Goal: Information Seeking & Learning: Learn about a topic

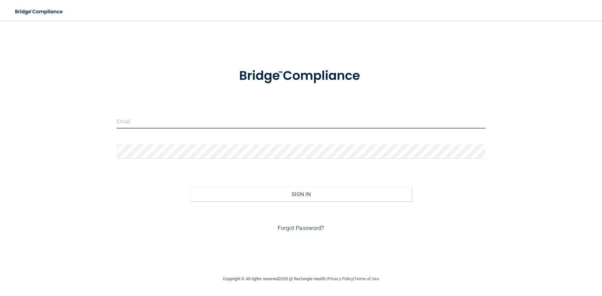
click at [143, 121] on input "email" at bounding box center [301, 121] width 369 height 14
type input "[EMAIL_ADDRESS][DOMAIN_NAME]"
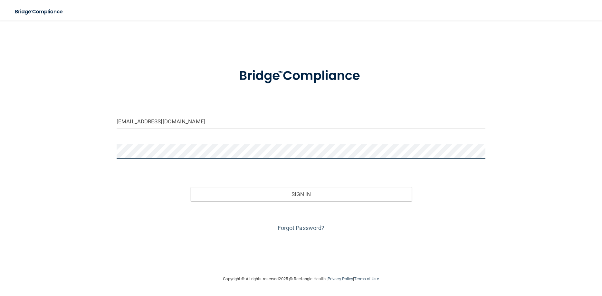
click at [190, 187] on button "Sign In" at bounding box center [300, 194] width 221 height 14
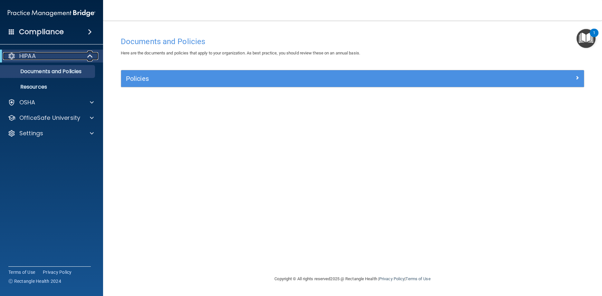
click at [90, 53] on span at bounding box center [90, 56] width 5 height 8
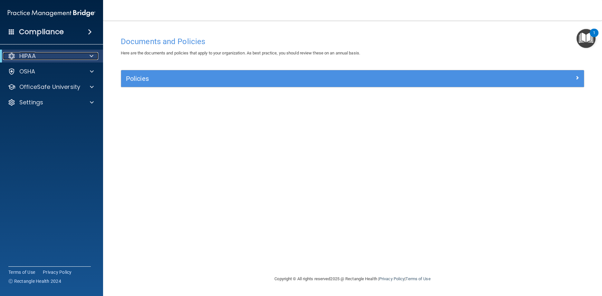
click at [90, 53] on span at bounding box center [92, 56] width 4 height 8
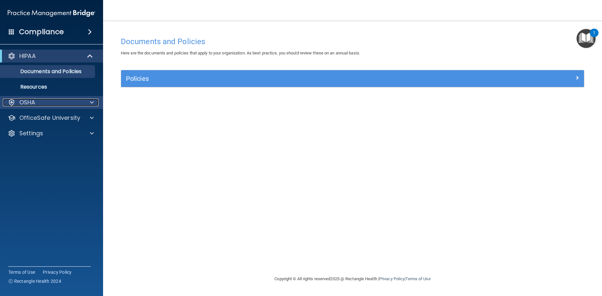
click at [89, 104] on div at bounding box center [91, 103] width 16 height 8
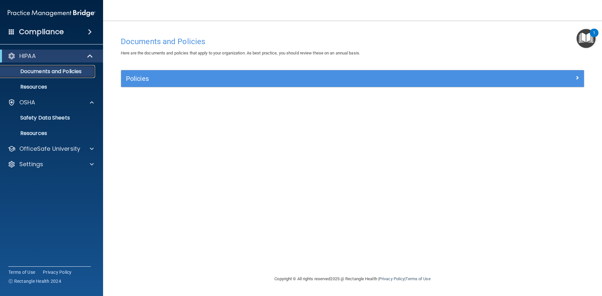
click at [57, 75] on link "Documents and Policies" at bounding box center [44, 71] width 101 height 13
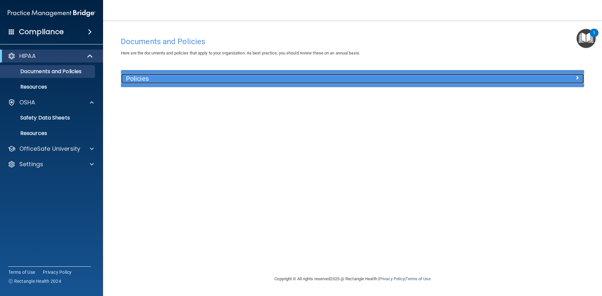
click at [578, 77] on span at bounding box center [577, 78] width 4 height 8
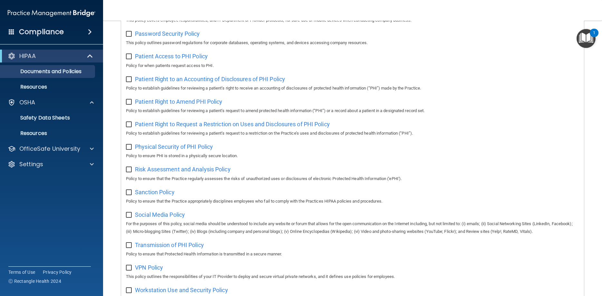
scroll to position [259, 0]
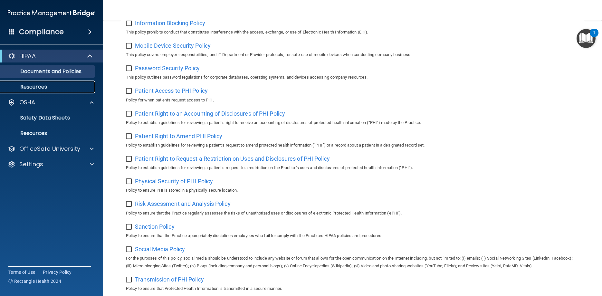
click at [49, 82] on link "Resources" at bounding box center [44, 87] width 101 height 13
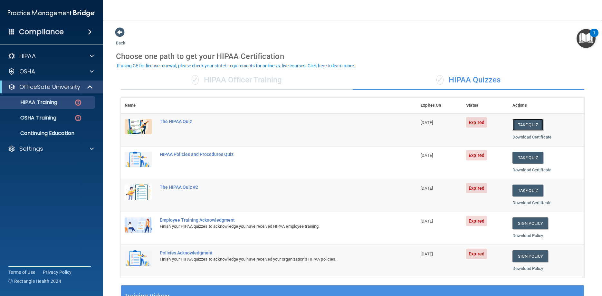
click at [535, 125] on button "Take Quiz" at bounding box center [528, 125] width 31 height 12
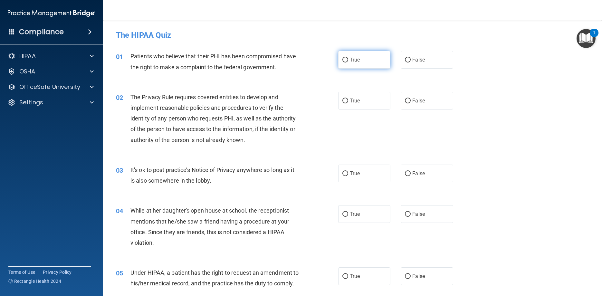
click at [347, 60] on input "True" at bounding box center [345, 60] width 6 height 5
radio input "true"
click at [345, 101] on input "True" at bounding box center [345, 101] width 6 height 5
radio input "true"
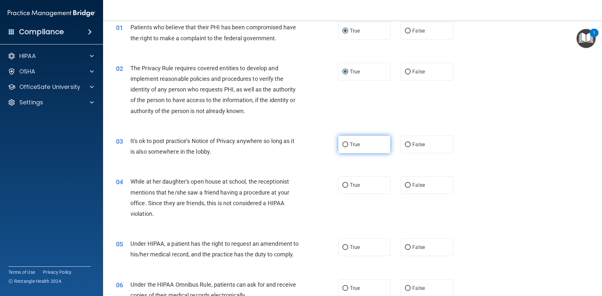
click at [347, 145] on input "True" at bounding box center [345, 144] width 6 height 5
radio input "true"
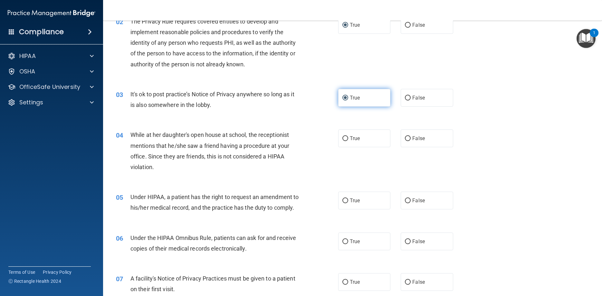
scroll to position [87, 0]
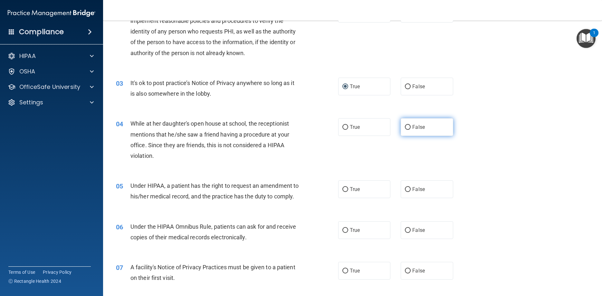
click at [408, 126] on input "False" at bounding box center [408, 127] width 6 height 5
radio input "true"
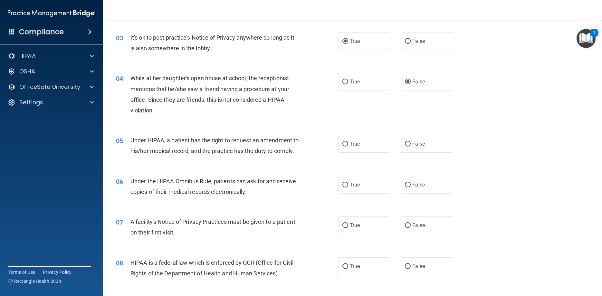
scroll to position [145, 0]
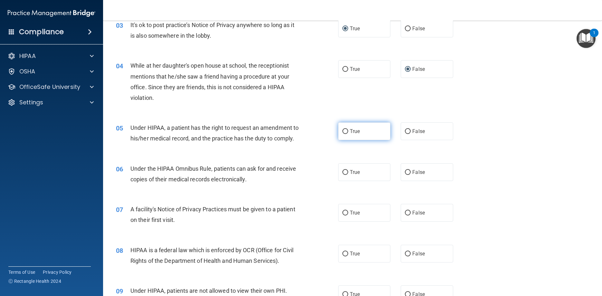
click at [343, 131] on input "True" at bounding box center [345, 131] width 6 height 5
radio input "true"
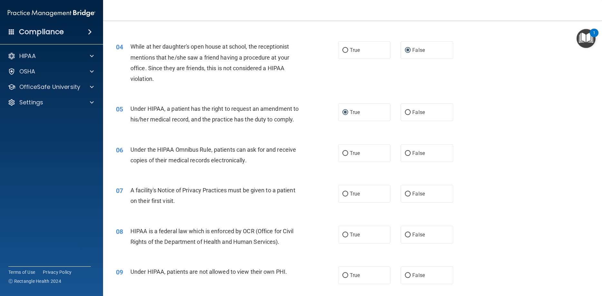
scroll to position [174, 0]
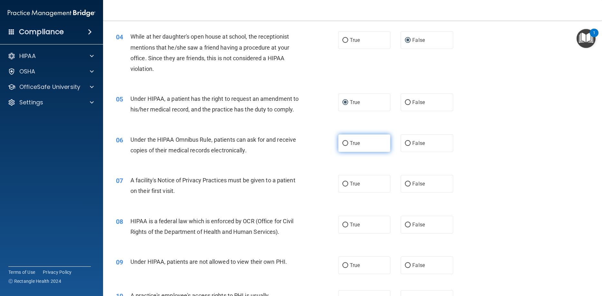
click at [343, 142] on input "True" at bounding box center [345, 143] width 6 height 5
radio input "true"
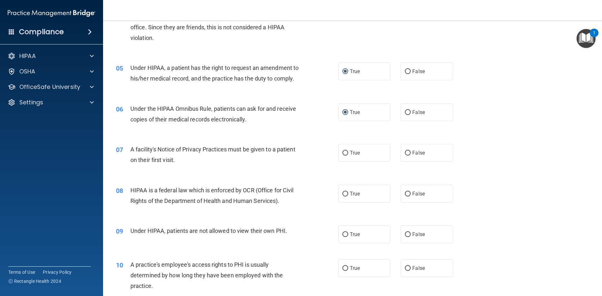
scroll to position [232, 0]
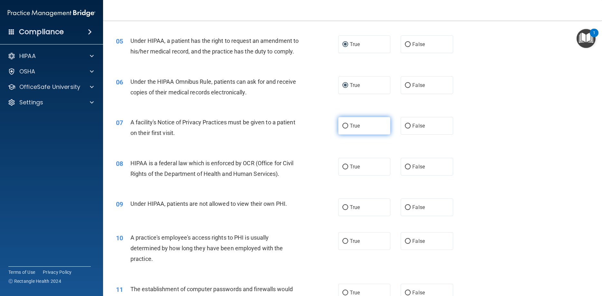
click at [345, 126] on input "True" at bounding box center [345, 126] width 6 height 5
radio input "true"
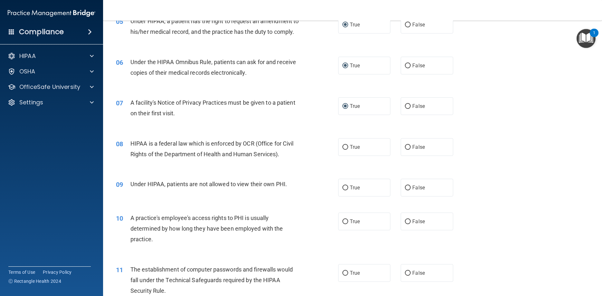
scroll to position [261, 0]
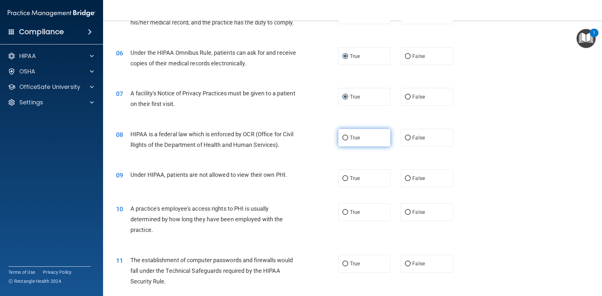
click at [345, 137] on input "True" at bounding box center [345, 138] width 6 height 5
radio input "true"
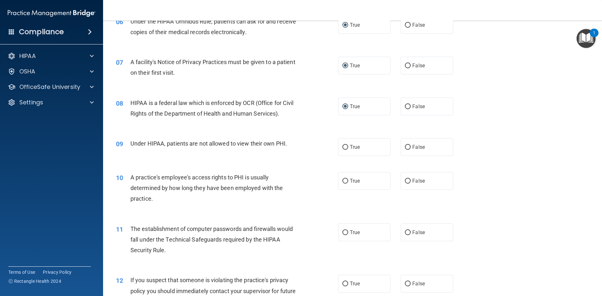
scroll to position [319, 0]
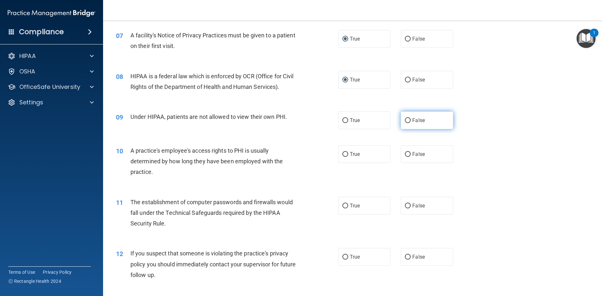
click at [410, 121] on input "False" at bounding box center [408, 120] width 6 height 5
radio input "true"
click at [409, 153] on input "False" at bounding box center [408, 154] width 6 height 5
radio input "true"
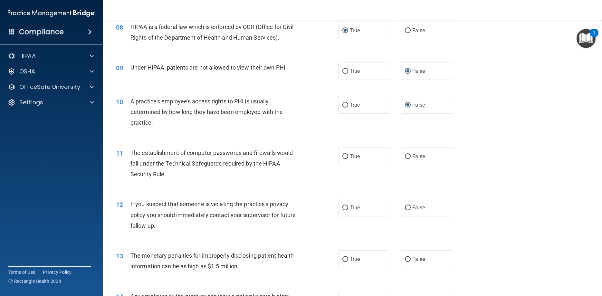
scroll to position [377, 0]
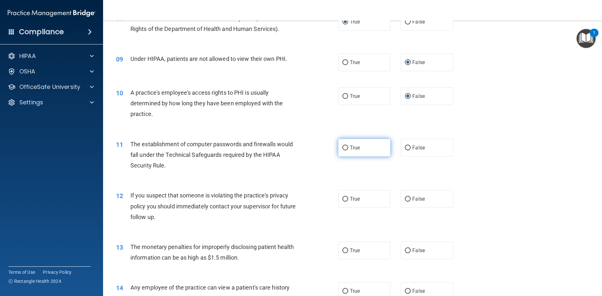
click at [348, 148] on input "True" at bounding box center [345, 148] width 6 height 5
radio input "true"
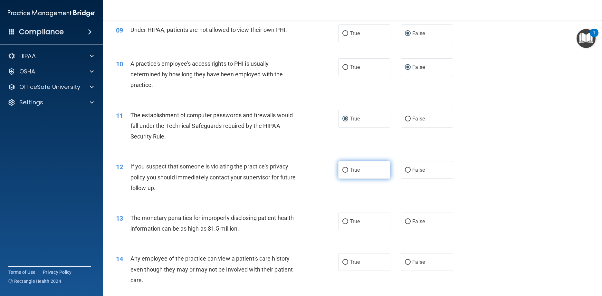
click at [346, 170] on input "True" at bounding box center [345, 170] width 6 height 5
radio input "true"
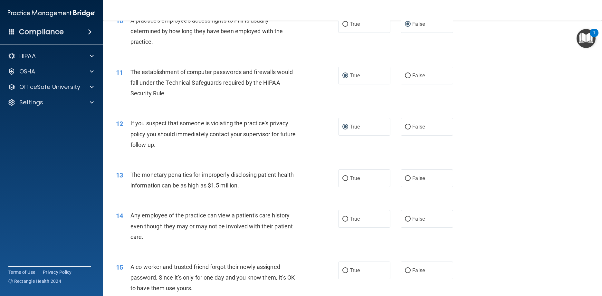
scroll to position [464, 0]
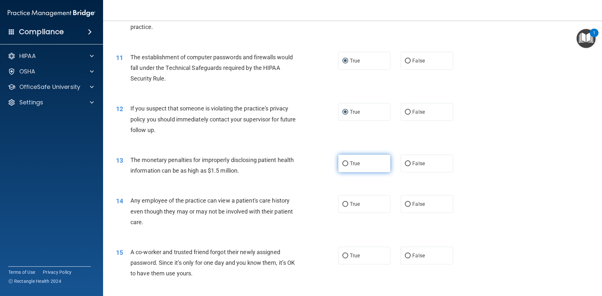
click at [347, 163] on input "True" at bounding box center [345, 163] width 6 height 5
radio input "true"
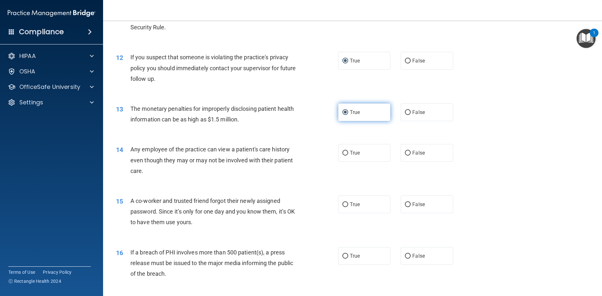
scroll to position [522, 0]
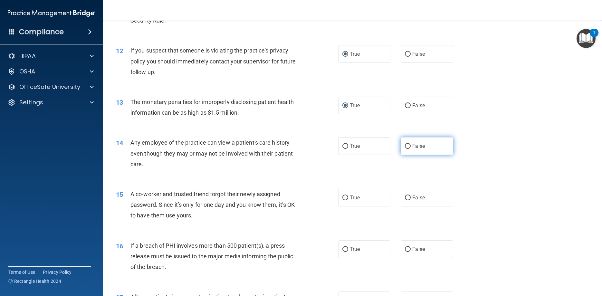
click at [409, 148] on input "False" at bounding box center [408, 146] width 6 height 5
radio input "true"
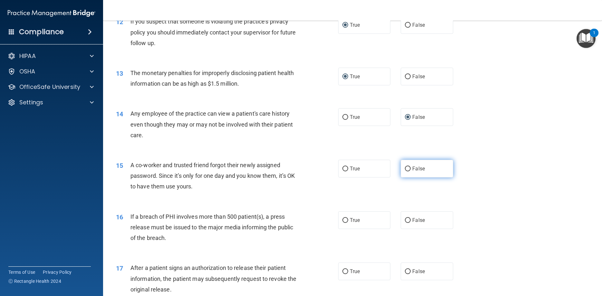
click at [408, 168] on input "False" at bounding box center [408, 169] width 6 height 5
radio input "true"
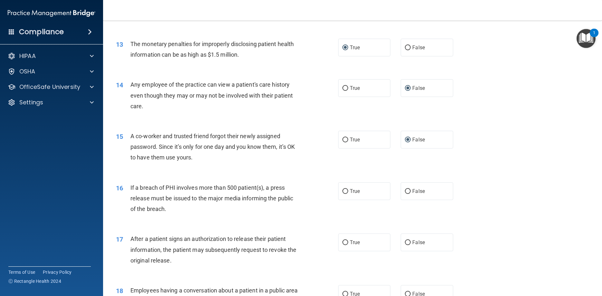
scroll to position [609, 0]
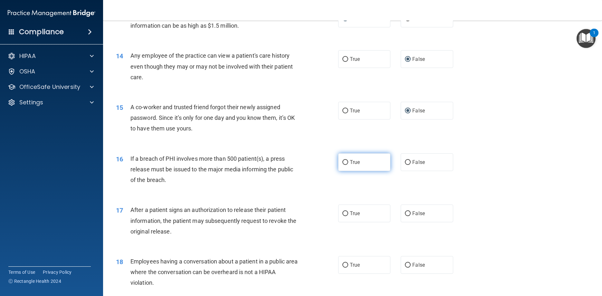
click at [346, 163] on input "True" at bounding box center [345, 162] width 6 height 5
radio input "true"
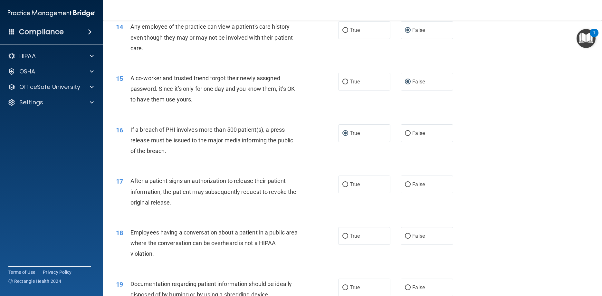
scroll to position [667, 0]
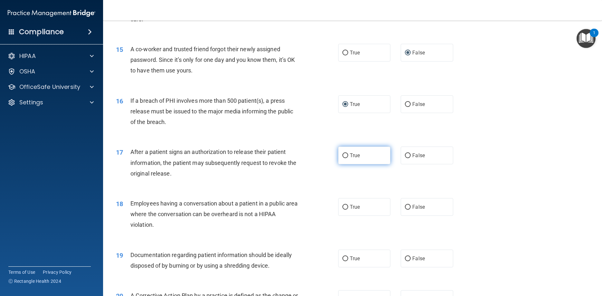
click at [346, 154] on input "True" at bounding box center [345, 155] width 6 height 5
radio input "true"
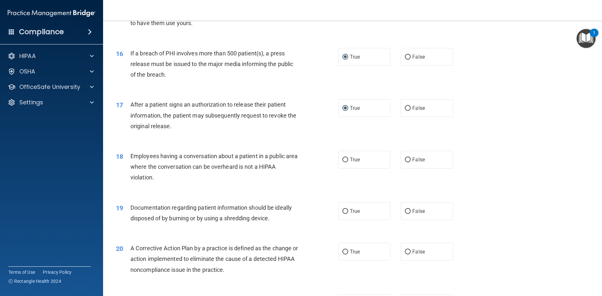
scroll to position [725, 0]
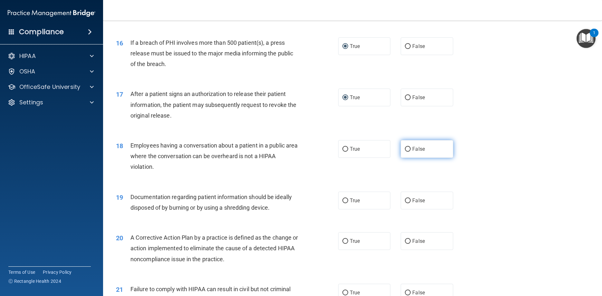
click at [408, 150] on input "False" at bounding box center [408, 149] width 6 height 5
radio input "true"
click at [347, 201] on input "True" at bounding box center [345, 200] width 6 height 5
radio input "true"
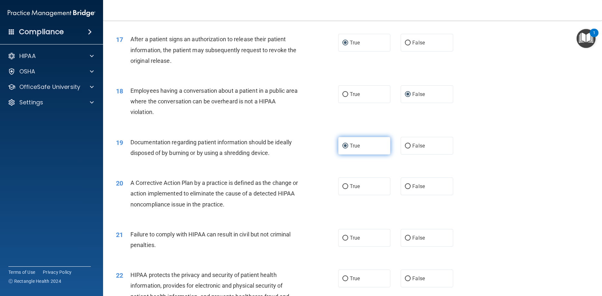
scroll to position [812, 0]
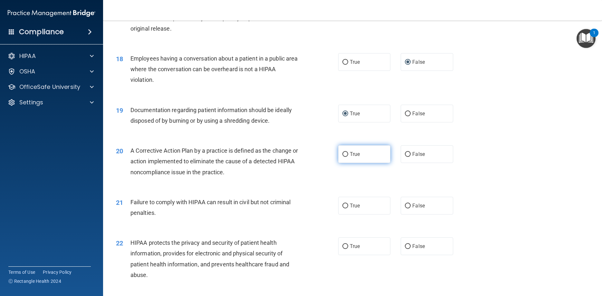
click at [351, 158] on label "True" at bounding box center [364, 154] width 52 height 18
click at [348, 157] on input "True" at bounding box center [345, 154] width 6 height 5
radio input "true"
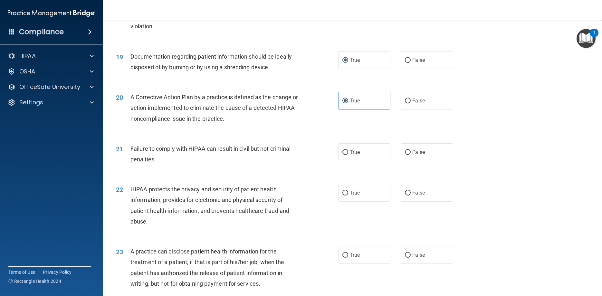
scroll to position [870, 0]
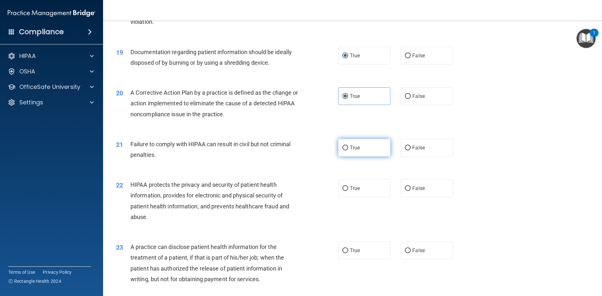
click at [345, 149] on input "True" at bounding box center [345, 148] width 6 height 5
radio input "true"
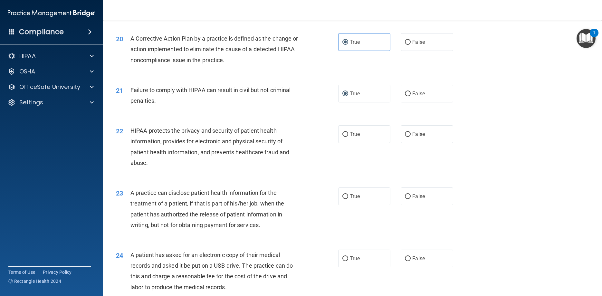
scroll to position [928, 0]
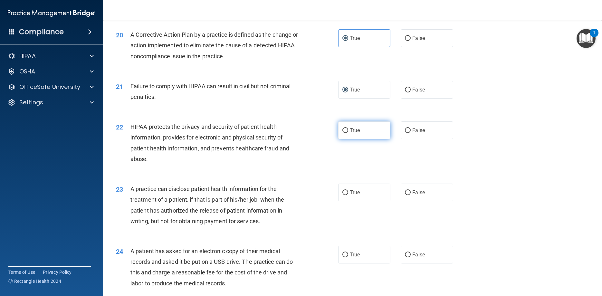
click at [347, 131] on input "True" at bounding box center [345, 130] width 6 height 5
radio input "true"
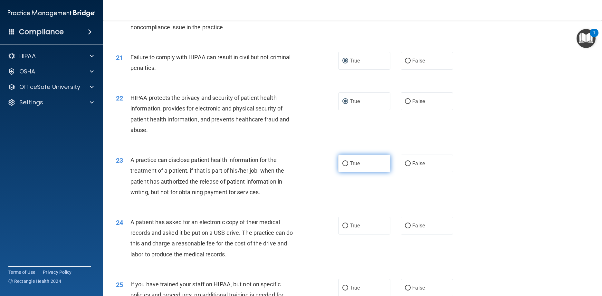
click at [346, 165] on input "True" at bounding box center [345, 163] width 6 height 5
radio input "true"
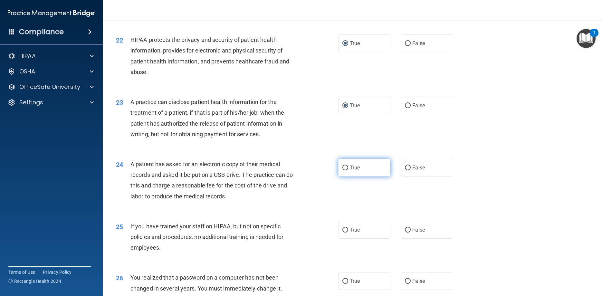
scroll to position [1044, 0]
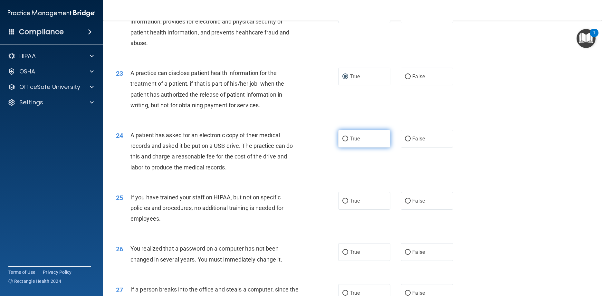
click at [346, 139] on input "True" at bounding box center [345, 139] width 6 height 5
radio input "true"
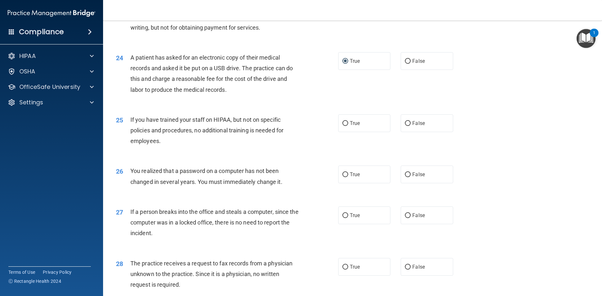
scroll to position [1131, 0]
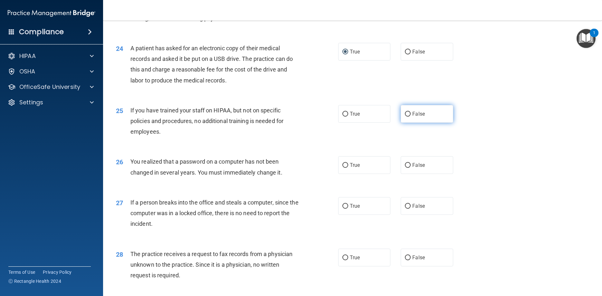
click at [409, 116] on input "False" at bounding box center [408, 114] width 6 height 5
radio input "true"
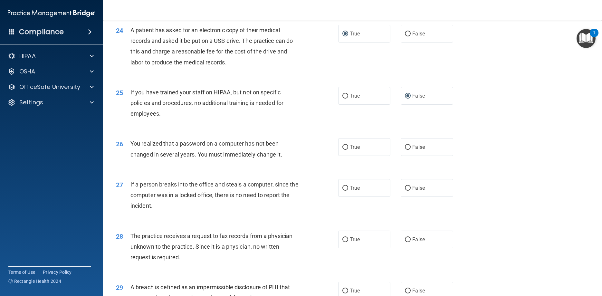
scroll to position [1160, 0]
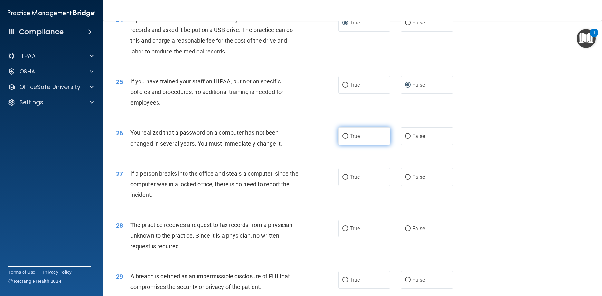
click at [345, 138] on input "True" at bounding box center [345, 136] width 6 height 5
radio input "true"
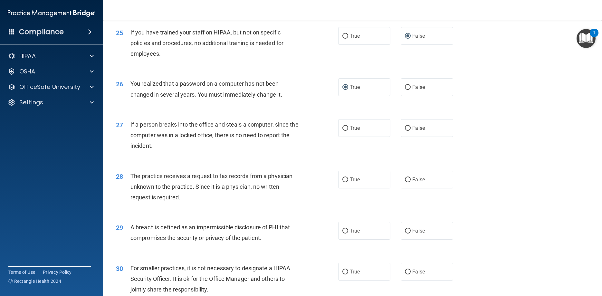
scroll to position [1218, 0]
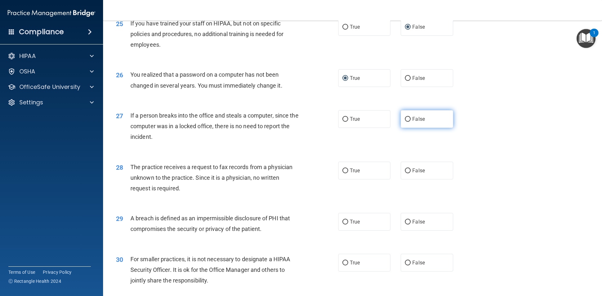
click at [408, 118] on input "False" at bounding box center [408, 119] width 6 height 5
radio input "true"
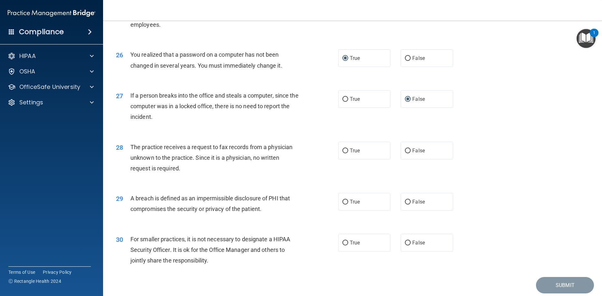
scroll to position [1247, 0]
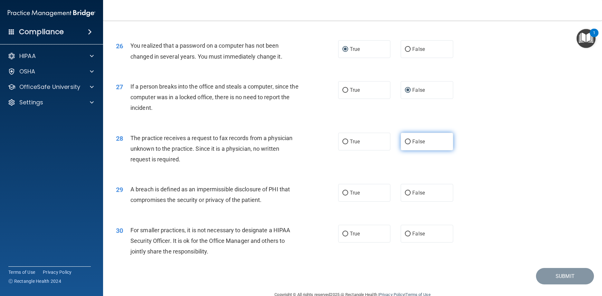
click at [408, 141] on input "False" at bounding box center [408, 141] width 6 height 5
radio input "true"
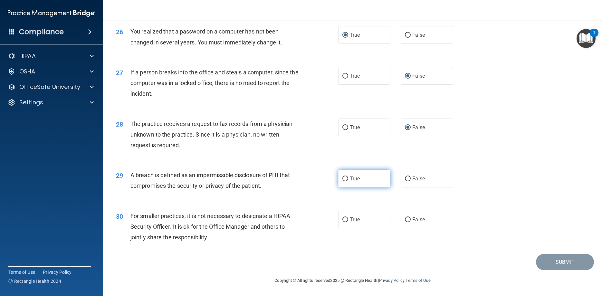
click at [345, 180] on input "True" at bounding box center [345, 179] width 6 height 5
radio input "true"
click at [409, 218] on input "False" at bounding box center [408, 219] width 6 height 5
radio input "true"
click at [548, 261] on button "Submit" at bounding box center [565, 262] width 58 height 16
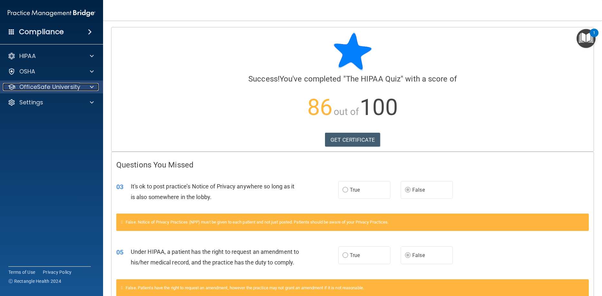
click at [89, 88] on div at bounding box center [91, 87] width 16 height 8
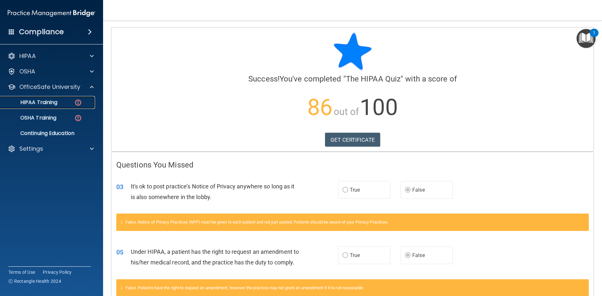
click at [71, 102] on div "HIPAA Training" at bounding box center [48, 102] width 88 height 6
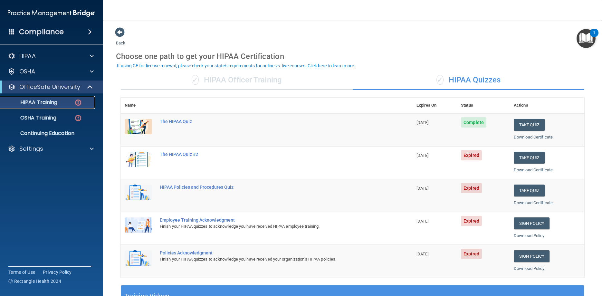
scroll to position [29, 0]
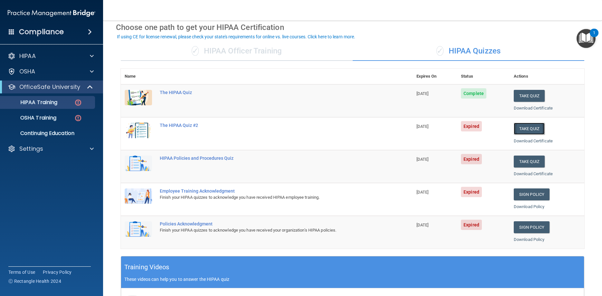
click at [531, 129] on button "Take Quiz" at bounding box center [529, 129] width 31 height 12
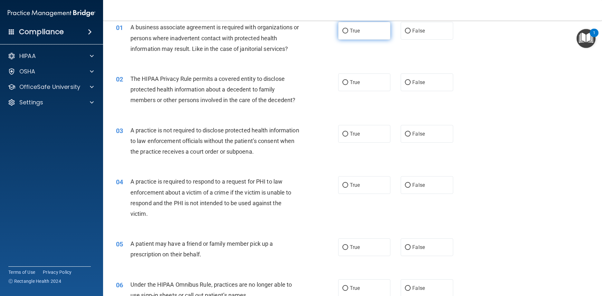
click at [346, 29] on input "True" at bounding box center [345, 31] width 6 height 5
radio input "true"
click at [347, 82] on input "True" at bounding box center [345, 82] width 6 height 5
radio input "true"
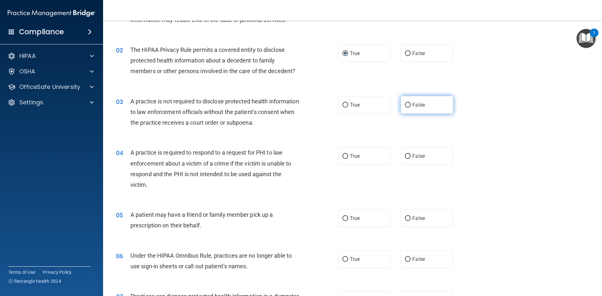
click at [410, 104] on input "False" at bounding box center [408, 105] width 6 height 5
radio input "true"
click at [345, 158] on input "True" at bounding box center [345, 156] width 6 height 5
radio input "true"
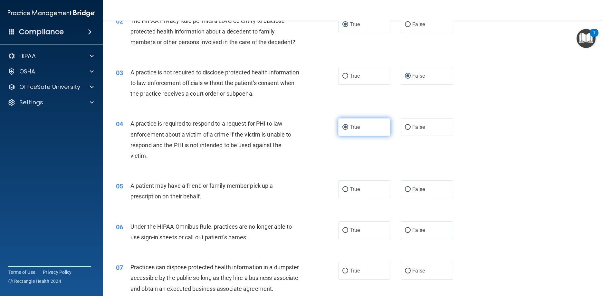
scroll to position [116, 0]
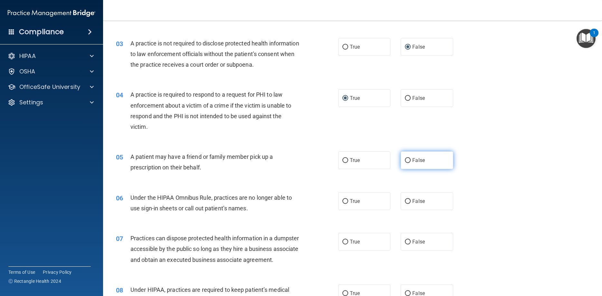
click at [410, 159] on input "False" at bounding box center [408, 160] width 6 height 5
radio input "true"
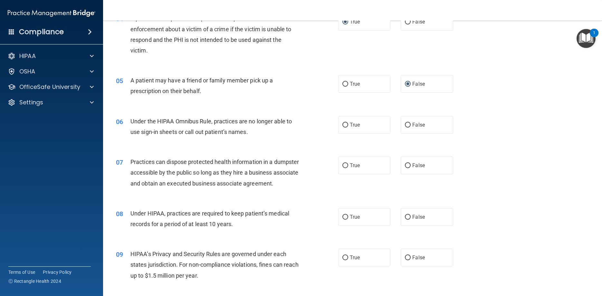
scroll to position [203, 0]
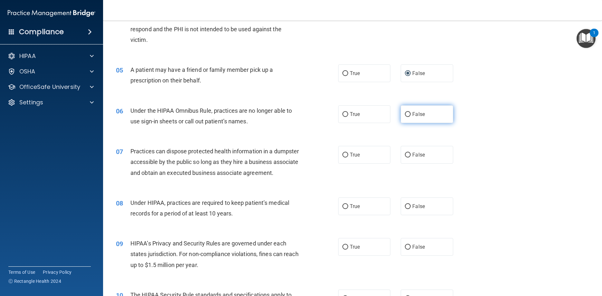
click at [409, 116] on input "False" at bounding box center [408, 114] width 6 height 5
radio input "true"
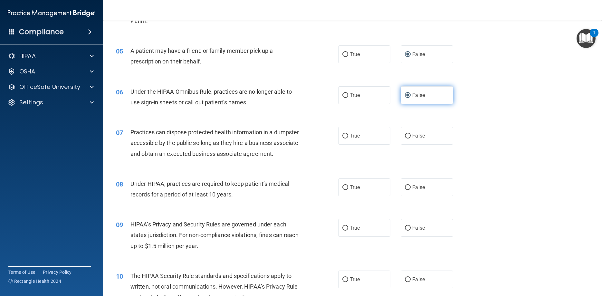
scroll to position [232, 0]
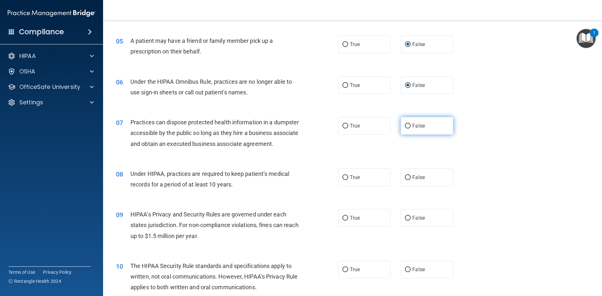
click at [407, 125] on input "False" at bounding box center [408, 126] width 6 height 5
radio input "true"
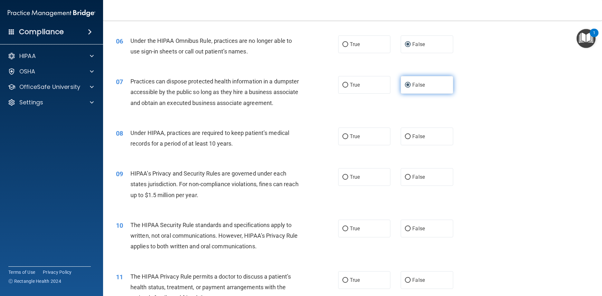
scroll to position [290, 0]
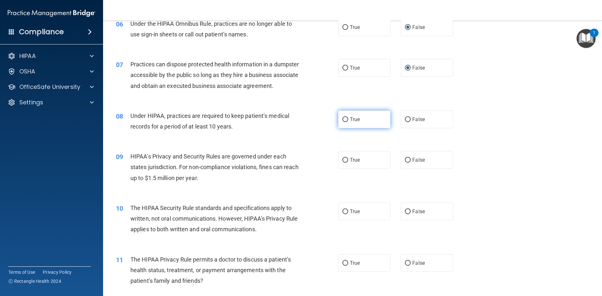
click at [348, 122] on input "True" at bounding box center [345, 119] width 6 height 5
radio input "true"
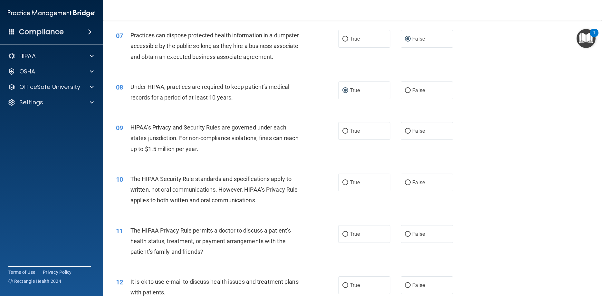
scroll to position [348, 0]
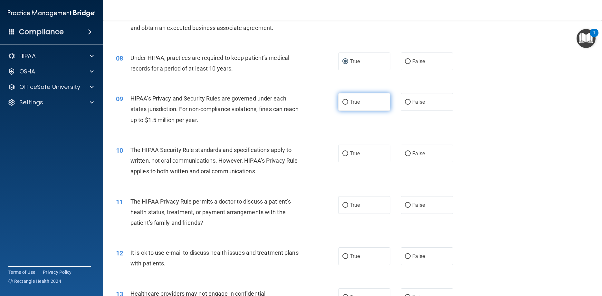
click at [347, 105] on input "True" at bounding box center [345, 102] width 6 height 5
radio input "true"
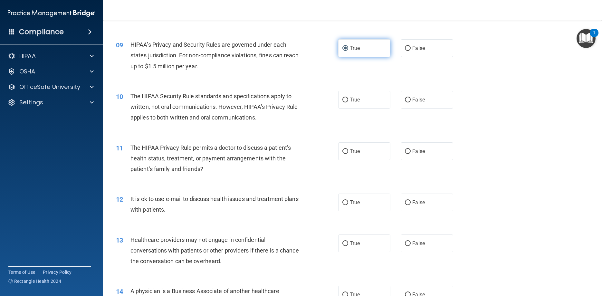
scroll to position [406, 0]
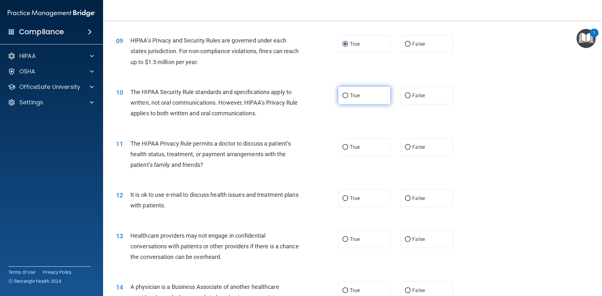
click at [346, 98] on input "True" at bounding box center [345, 95] width 6 height 5
radio input "true"
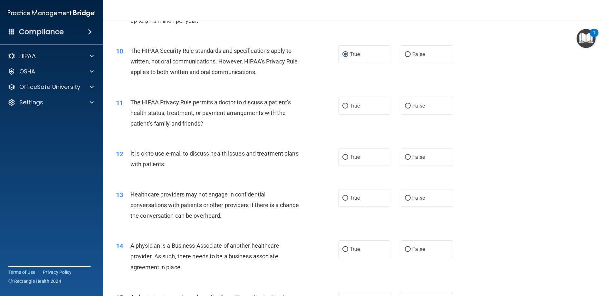
scroll to position [464, 0]
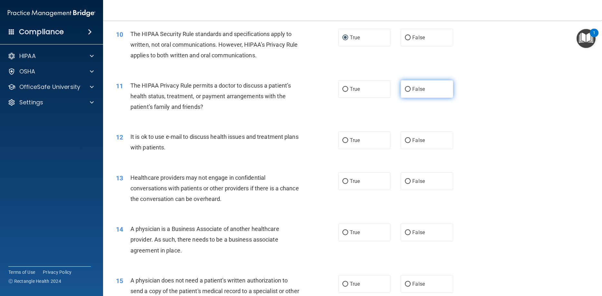
click at [407, 92] on input "False" at bounding box center [408, 89] width 6 height 5
radio input "true"
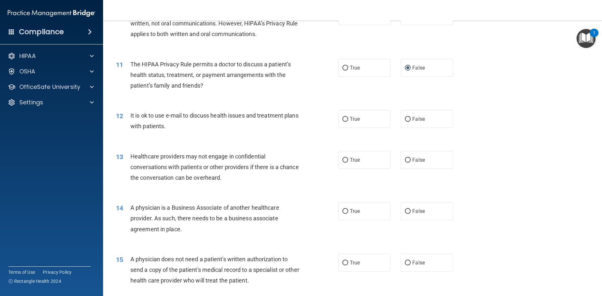
scroll to position [493, 0]
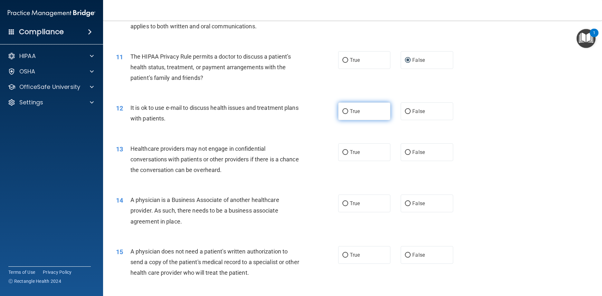
click at [347, 114] on input "True" at bounding box center [345, 111] width 6 height 5
radio input "true"
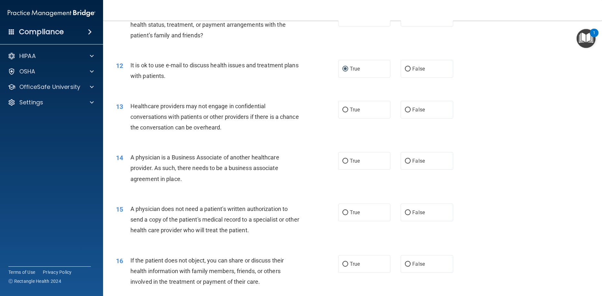
scroll to position [551, 0]
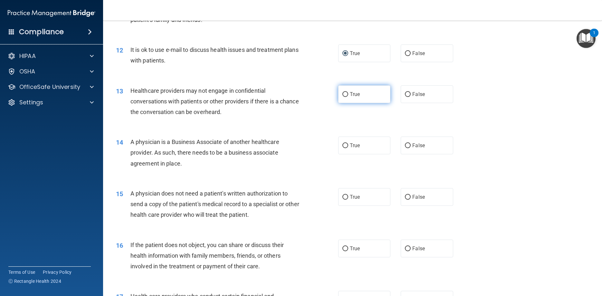
click at [353, 97] on span "True" at bounding box center [355, 94] width 10 height 6
click at [348, 97] on input "True" at bounding box center [345, 94] width 6 height 5
radio input "true"
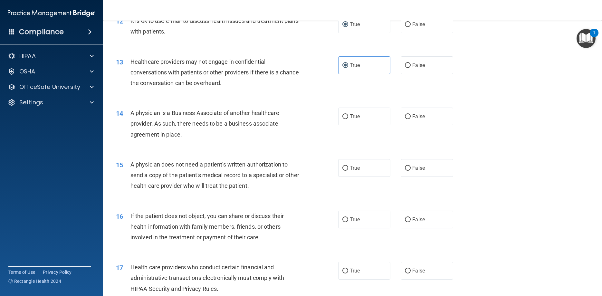
scroll to position [609, 0]
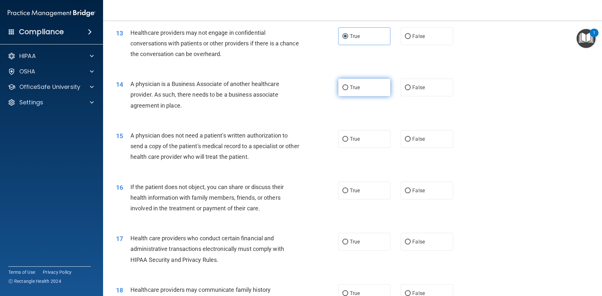
click at [346, 90] on input "True" at bounding box center [345, 87] width 6 height 5
radio input "true"
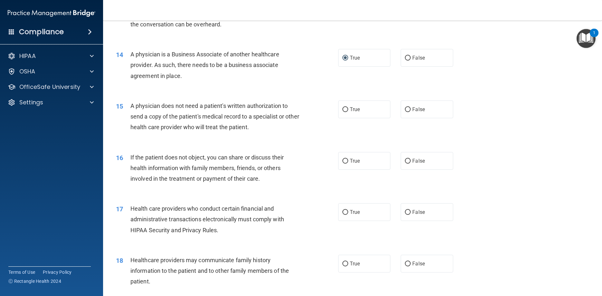
scroll to position [667, 0]
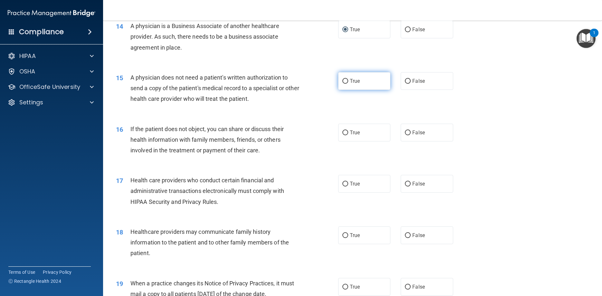
click at [347, 84] on input "True" at bounding box center [345, 81] width 6 height 5
radio input "true"
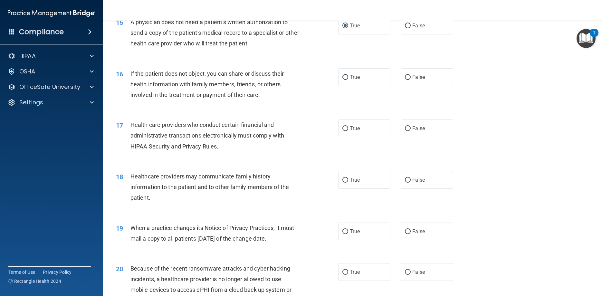
scroll to position [725, 0]
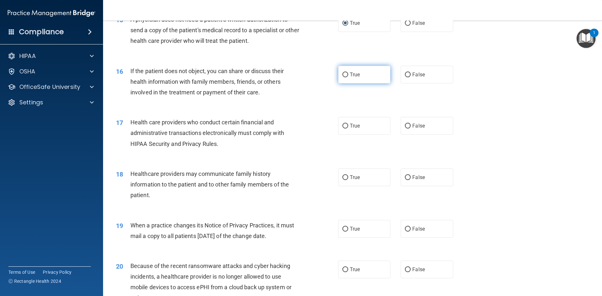
click at [348, 77] on input "True" at bounding box center [345, 74] width 6 height 5
radio input "true"
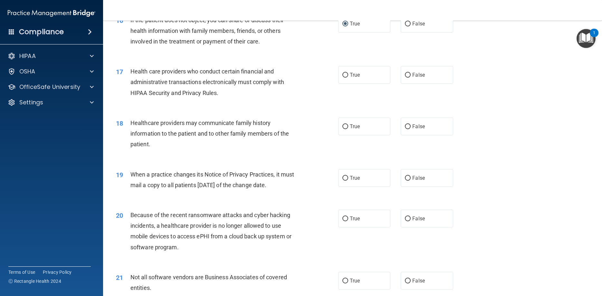
scroll to position [783, 0]
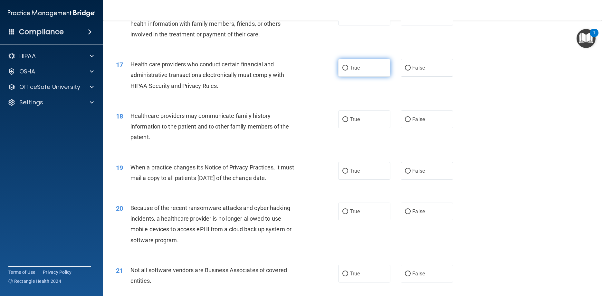
click at [347, 71] on input "True" at bounding box center [345, 68] width 6 height 5
radio input "true"
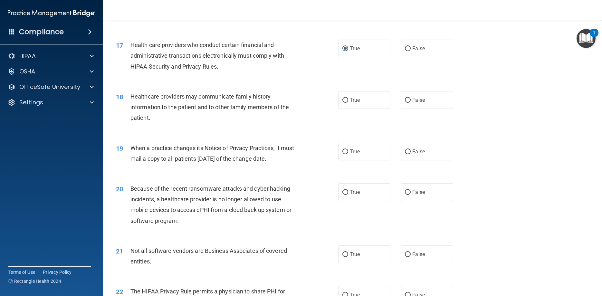
scroll to position [812, 0]
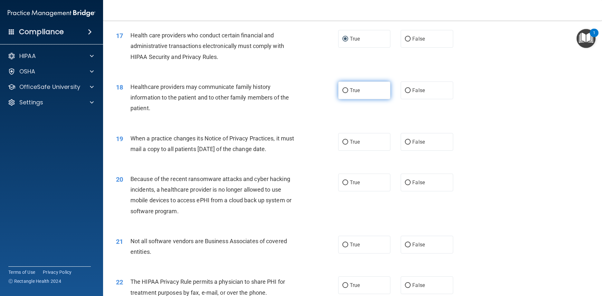
click at [346, 93] on input "True" at bounding box center [345, 90] width 6 height 5
radio input "true"
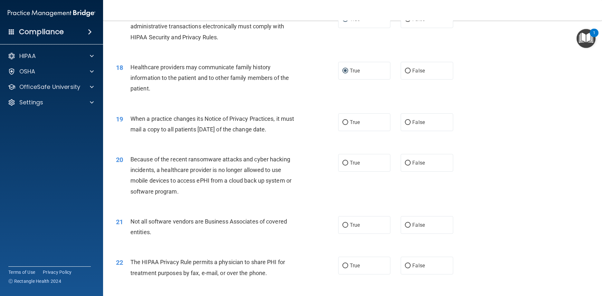
scroll to position [841, 0]
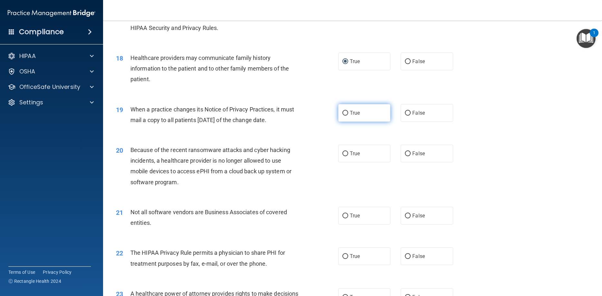
click at [343, 116] on input "True" at bounding box center [345, 113] width 6 height 5
radio input "true"
click at [345, 156] on input "True" at bounding box center [345, 153] width 6 height 5
radio input "true"
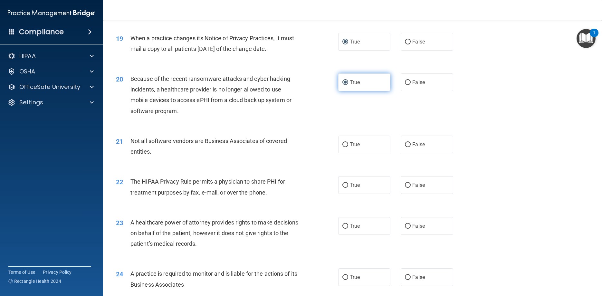
scroll to position [928, 0]
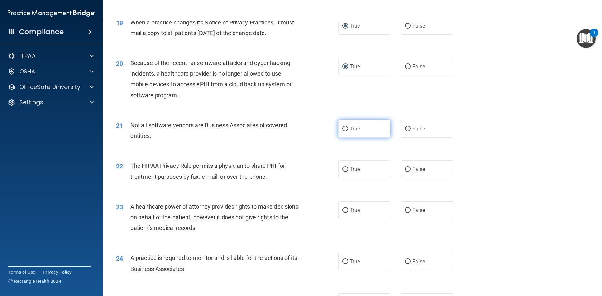
click at [348, 131] on input "True" at bounding box center [345, 129] width 6 height 5
radio input "true"
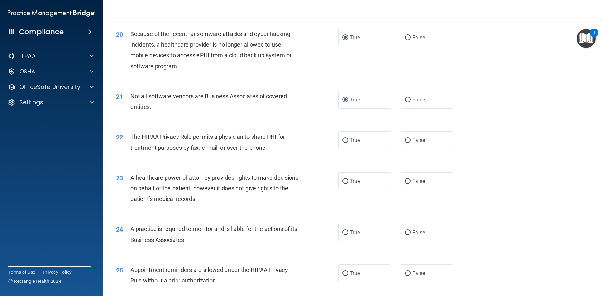
scroll to position [986, 0]
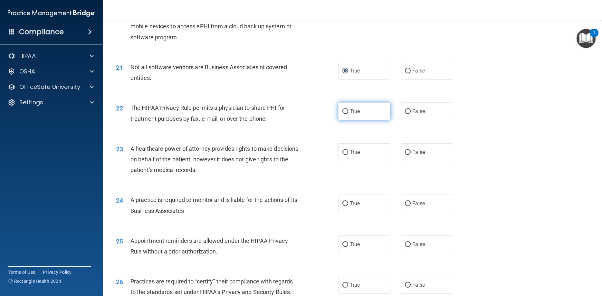
click at [344, 114] on input "True" at bounding box center [345, 111] width 6 height 5
radio input "true"
click at [346, 155] on input "True" at bounding box center [345, 152] width 6 height 5
radio input "true"
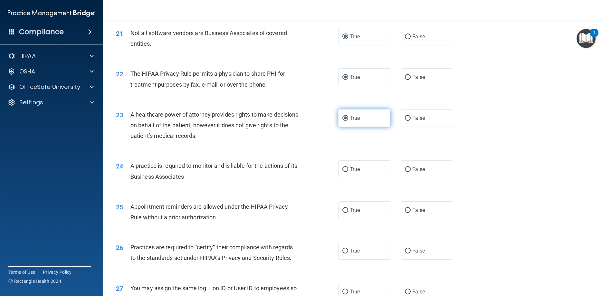
scroll to position [1044, 0]
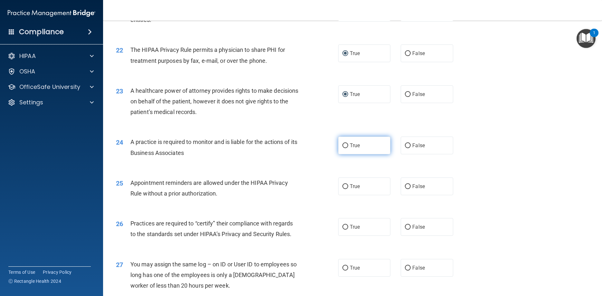
click at [347, 148] on input "True" at bounding box center [345, 145] width 6 height 5
radio input "true"
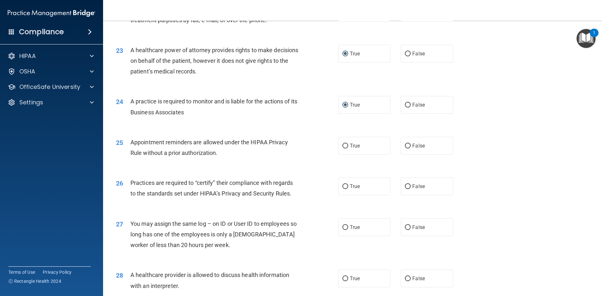
scroll to position [1102, 0]
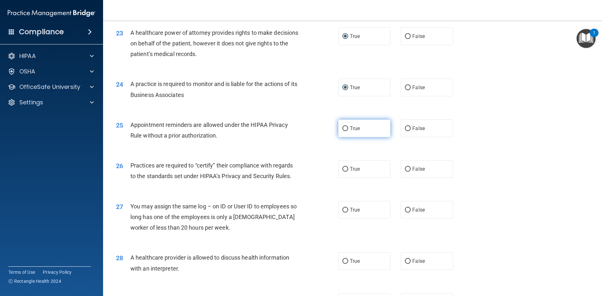
click at [346, 131] on input "True" at bounding box center [345, 128] width 6 height 5
radio input "true"
click at [344, 172] on input "True" at bounding box center [345, 169] width 6 height 5
radio input "true"
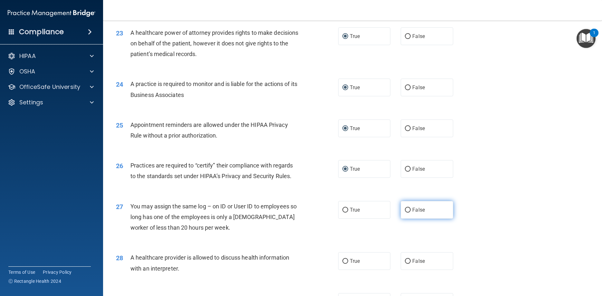
click at [410, 213] on input "False" at bounding box center [408, 210] width 6 height 5
radio input "true"
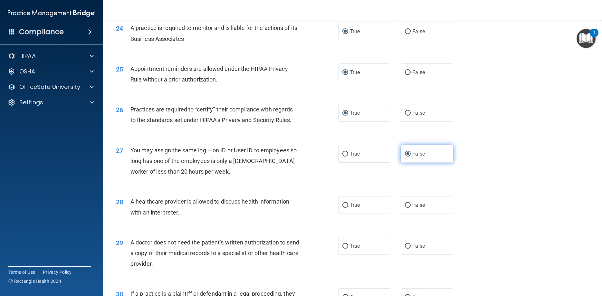
scroll to position [1160, 0]
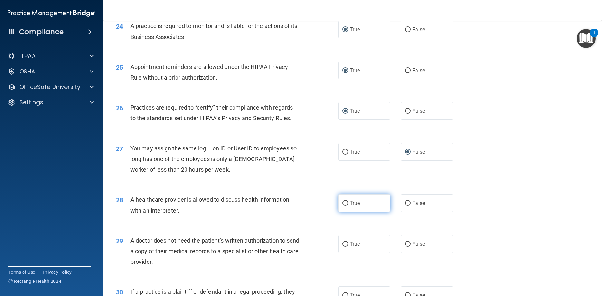
click at [347, 206] on input "True" at bounding box center [345, 203] width 6 height 5
radio input "true"
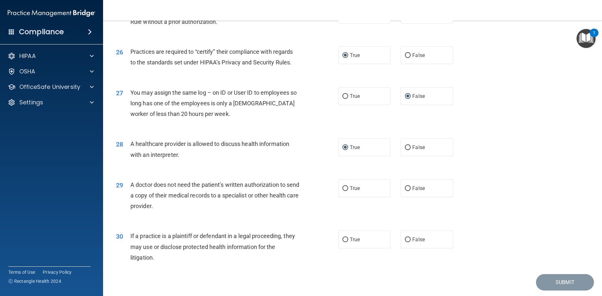
scroll to position [1218, 0]
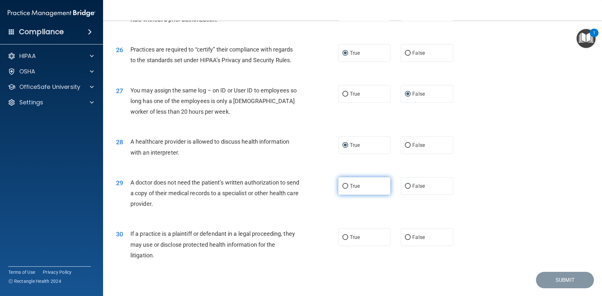
click at [346, 189] on input "True" at bounding box center [345, 186] width 6 height 5
radio input "true"
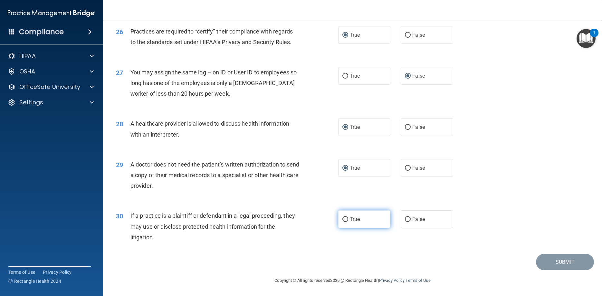
click at [348, 219] on input "True" at bounding box center [345, 219] width 6 height 5
radio input "true"
click at [558, 266] on button "Submit" at bounding box center [565, 262] width 58 height 16
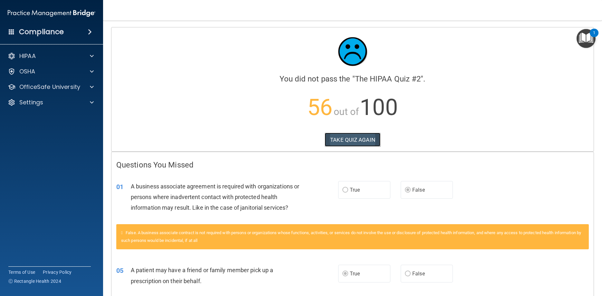
click at [368, 140] on button "TAKE QUIZ AGAIN" at bounding box center [353, 140] width 56 height 14
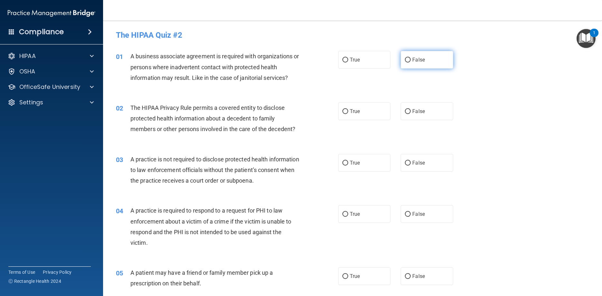
click at [407, 60] on input "False" at bounding box center [408, 60] width 6 height 5
radio input "true"
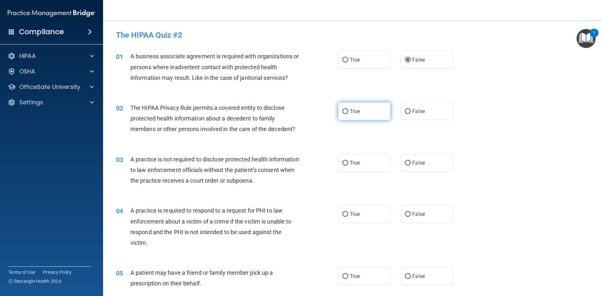
click at [343, 111] on input "True" at bounding box center [345, 111] width 6 height 5
radio input "true"
drag, startPoint x: 345, startPoint y: 164, endPoint x: 344, endPoint y: 170, distance: 5.8
click at [344, 164] on input "True" at bounding box center [345, 163] width 6 height 5
radio input "true"
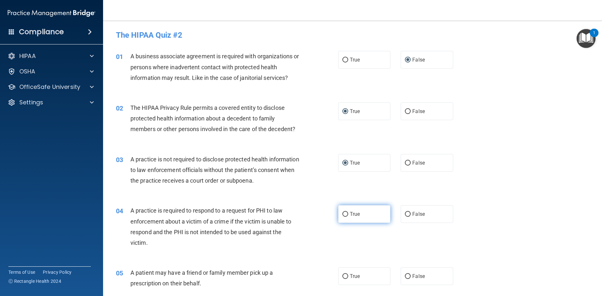
click at [346, 216] on input "True" at bounding box center [345, 214] width 6 height 5
radio input "true"
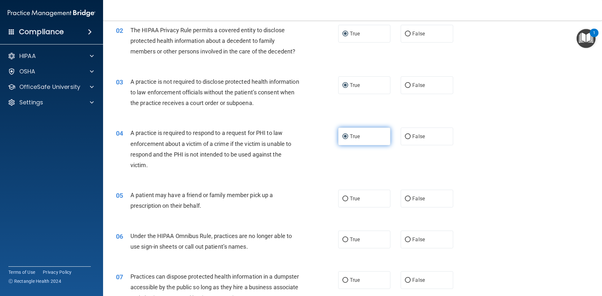
scroll to position [87, 0]
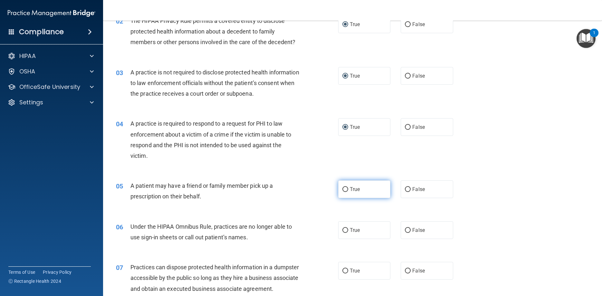
click at [346, 189] on input "True" at bounding box center [345, 189] width 6 height 5
radio input "true"
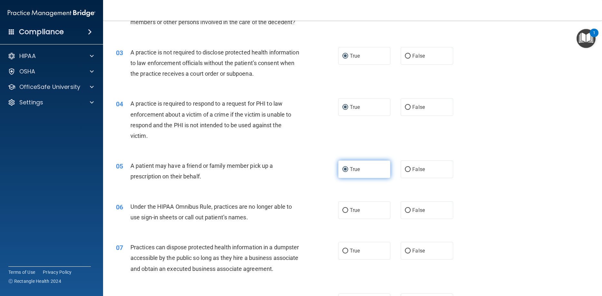
scroll to position [116, 0]
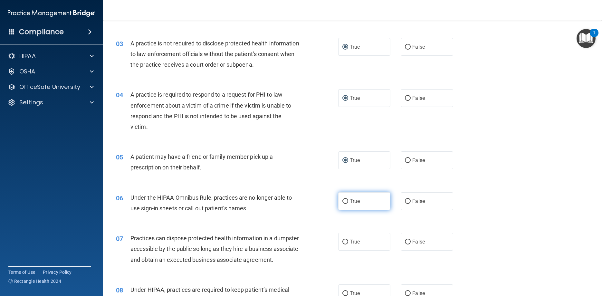
click at [347, 203] on input "True" at bounding box center [345, 201] width 6 height 5
radio input "true"
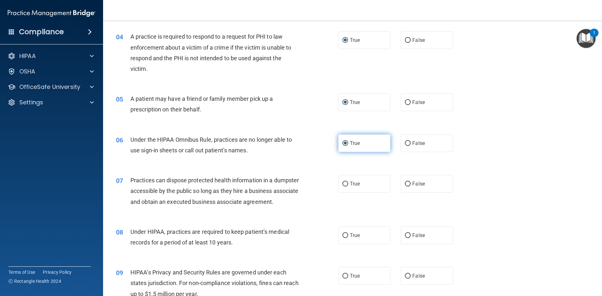
scroll to position [203, 0]
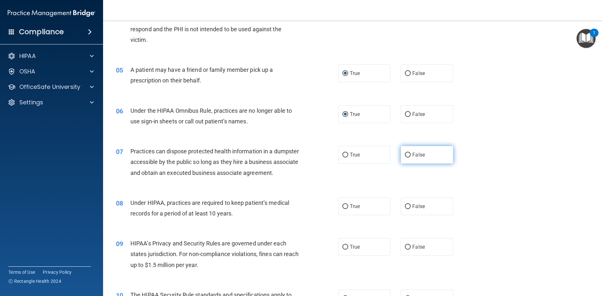
click at [409, 156] on input "False" at bounding box center [408, 155] width 6 height 5
radio input "true"
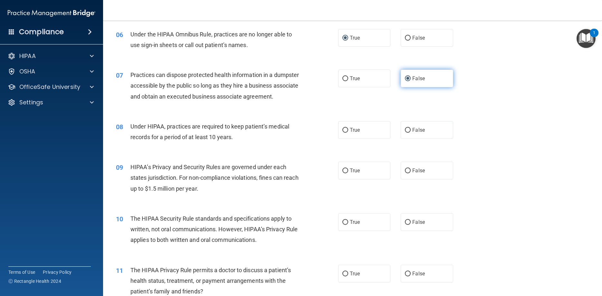
scroll to position [290, 0]
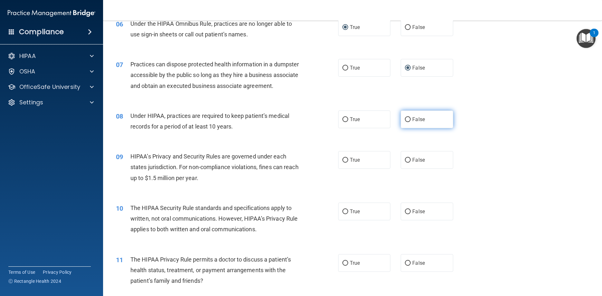
click at [408, 122] on input "False" at bounding box center [408, 119] width 6 height 5
radio input "true"
click at [407, 163] on input "False" at bounding box center [408, 160] width 6 height 5
radio input "true"
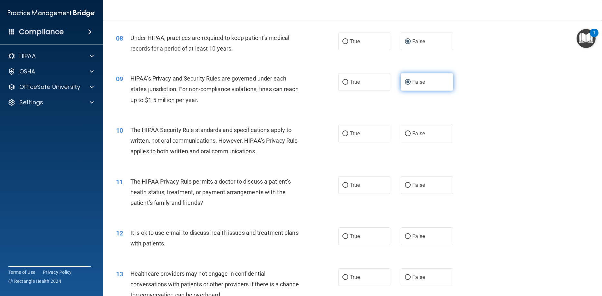
scroll to position [377, 0]
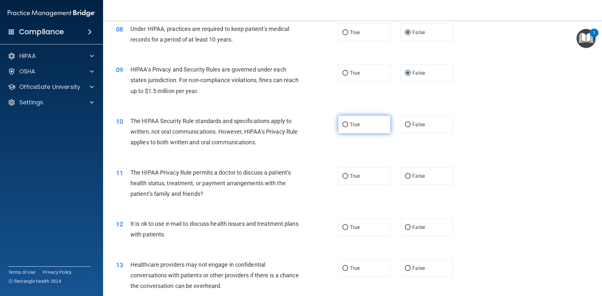
click at [344, 127] on input "True" at bounding box center [345, 124] width 6 height 5
radio input "true"
click at [344, 179] on input "True" at bounding box center [345, 176] width 6 height 5
radio input "true"
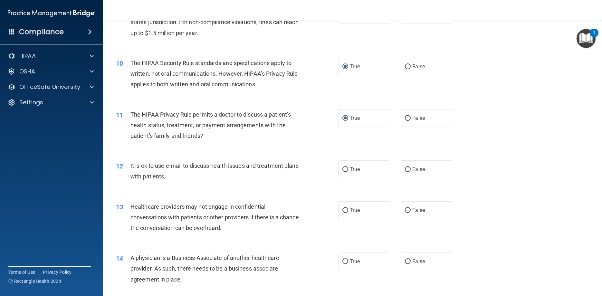
scroll to position [464, 0]
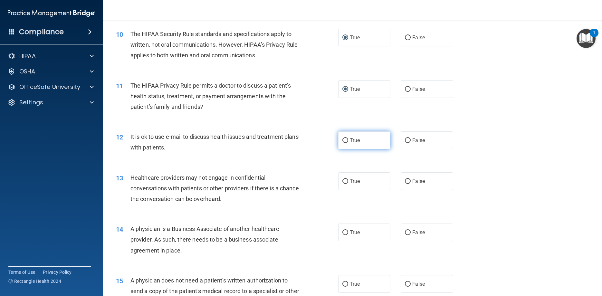
click at [346, 143] on input "True" at bounding box center [345, 140] width 6 height 5
radio input "true"
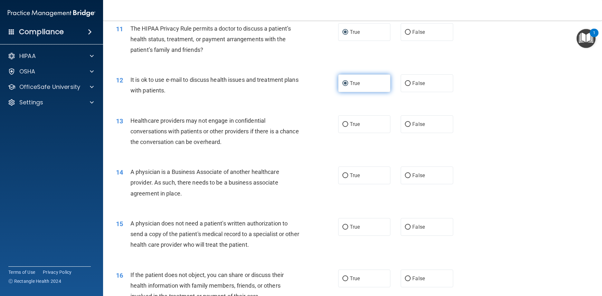
scroll to position [522, 0]
click at [408, 126] on input "False" at bounding box center [408, 123] width 6 height 5
radio input "true"
click at [409, 177] on input "False" at bounding box center [408, 174] width 6 height 5
radio input "true"
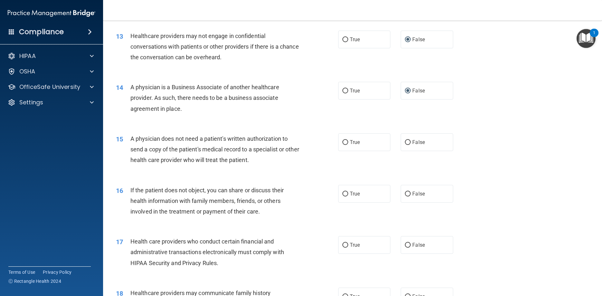
scroll to position [609, 0]
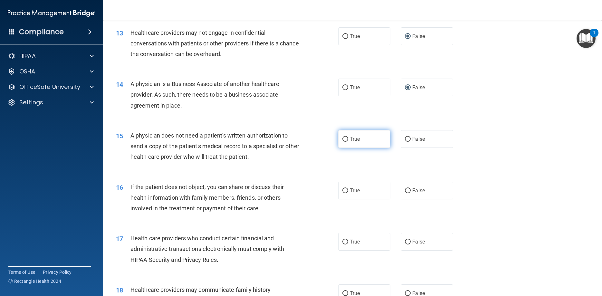
click at [347, 142] on input "True" at bounding box center [345, 139] width 6 height 5
radio input "true"
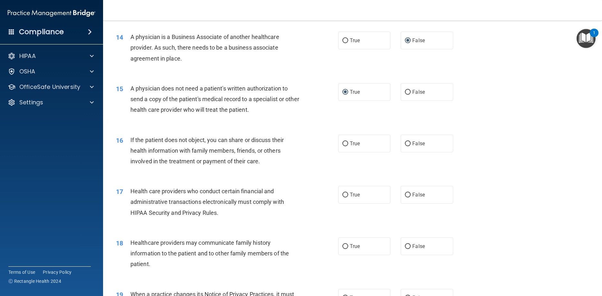
scroll to position [667, 0]
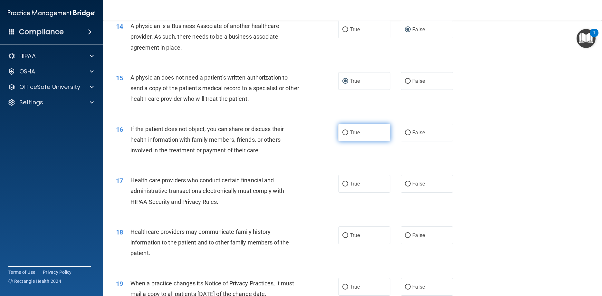
click at [346, 135] on input "True" at bounding box center [345, 132] width 6 height 5
radio input "true"
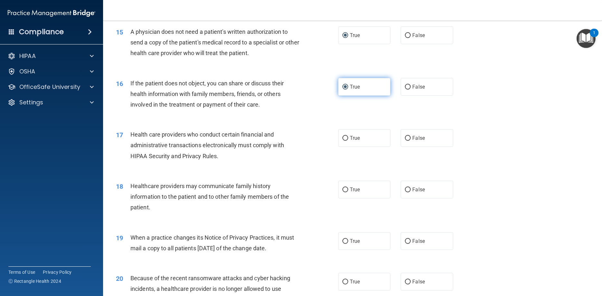
scroll to position [725, 0]
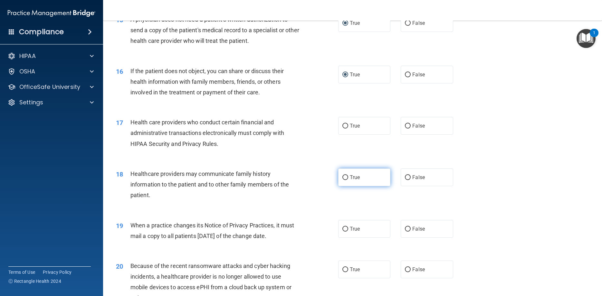
click at [344, 180] on input "True" at bounding box center [345, 177] width 6 height 5
radio input "true"
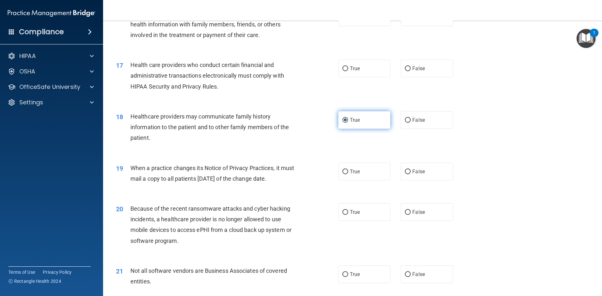
scroll to position [783, 0]
click at [408, 122] on input "False" at bounding box center [408, 119] width 6 height 5
radio input "true"
radio input "false"
click at [347, 71] on input "True" at bounding box center [345, 68] width 6 height 5
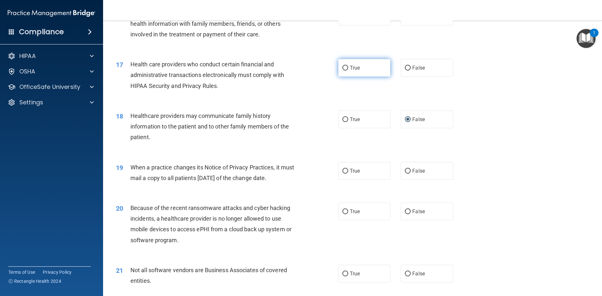
radio input "true"
click at [407, 174] on input "False" at bounding box center [408, 171] width 6 height 5
radio input "true"
drag, startPoint x: 408, startPoint y: 223, endPoint x: 416, endPoint y: 206, distance: 18.9
click at [408, 214] on input "False" at bounding box center [408, 211] width 6 height 5
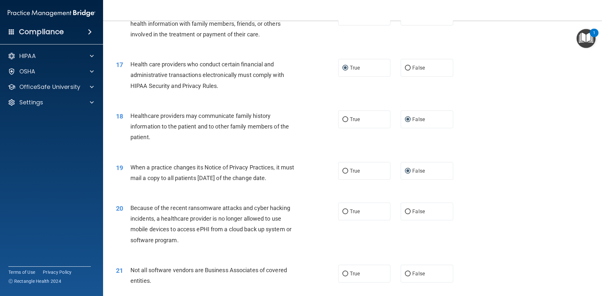
radio input "true"
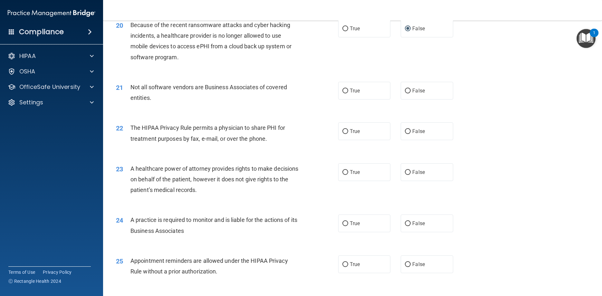
scroll to position [957, 0]
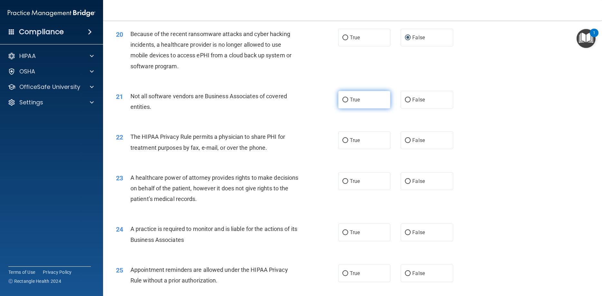
click at [345, 102] on input "True" at bounding box center [345, 100] width 6 height 5
radio input "true"
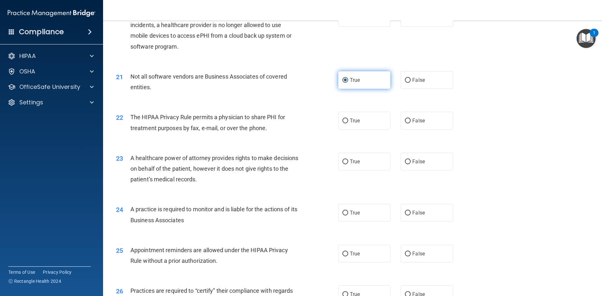
scroll to position [986, 0]
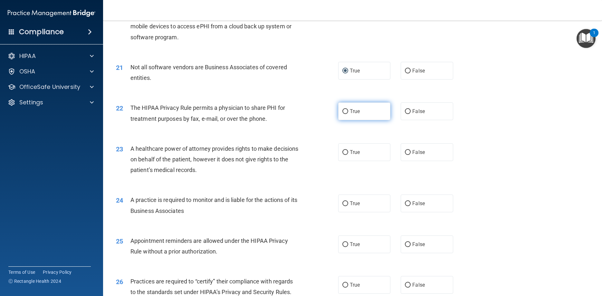
click at [348, 114] on input "True" at bounding box center [345, 111] width 6 height 5
radio input "true"
click at [408, 155] on input "False" at bounding box center [408, 152] width 6 height 5
radio input "true"
click at [408, 206] on input "False" at bounding box center [408, 203] width 6 height 5
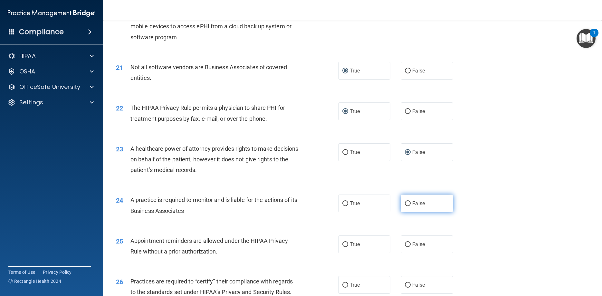
radio input "true"
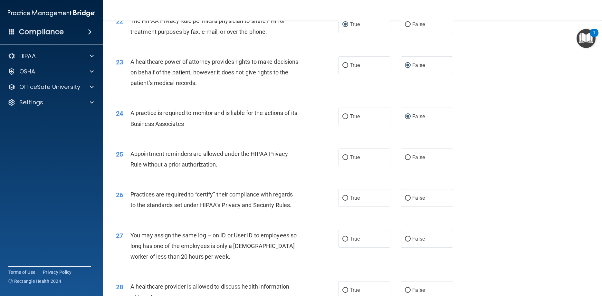
scroll to position [1102, 0]
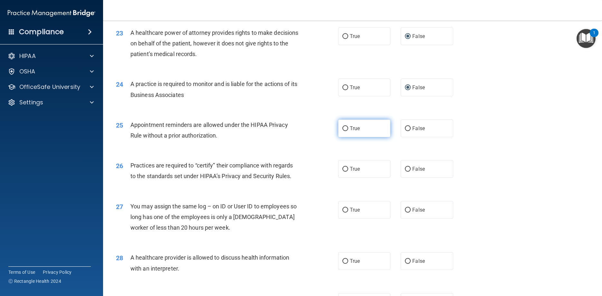
click at [348, 137] on label "True" at bounding box center [364, 129] width 52 height 18
click at [348, 131] on input "True" at bounding box center [345, 128] width 6 height 5
radio input "true"
click at [348, 172] on input "True" at bounding box center [345, 169] width 6 height 5
radio input "true"
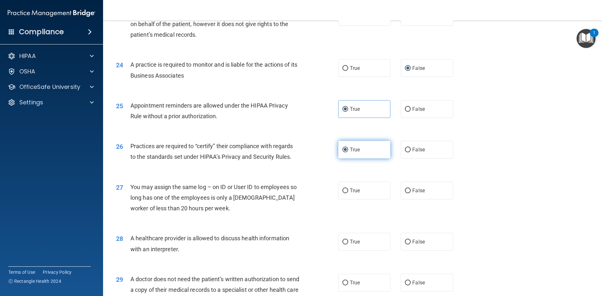
scroll to position [1131, 0]
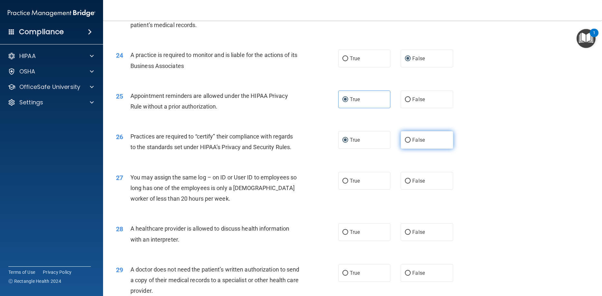
click at [408, 149] on label "False" at bounding box center [427, 140] width 52 height 18
click at [408, 143] on input "False" at bounding box center [408, 140] width 6 height 5
radio input "true"
radio input "false"
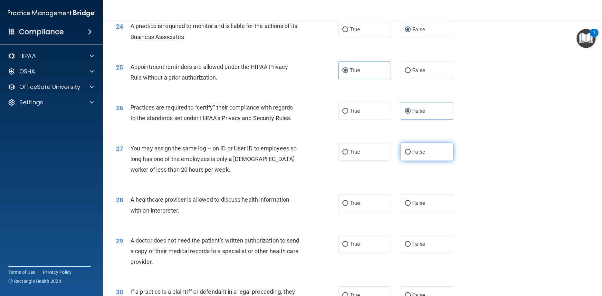
click at [411, 155] on input "False" at bounding box center [408, 152] width 6 height 5
radio input "true"
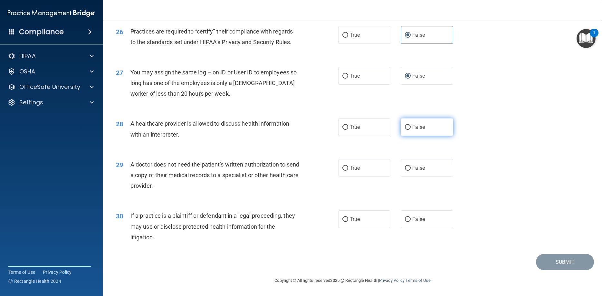
scroll to position [1247, 0]
click at [346, 127] on input "True" at bounding box center [345, 127] width 6 height 5
radio input "true"
click at [343, 167] on input "True" at bounding box center [345, 168] width 6 height 5
radio input "true"
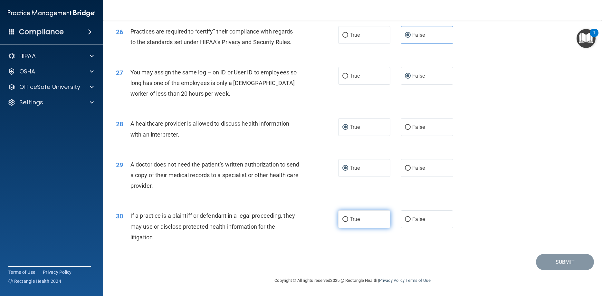
click at [348, 219] on input "True" at bounding box center [345, 219] width 6 height 5
radio input "true"
click at [569, 264] on button "Submit" at bounding box center [565, 262] width 58 height 16
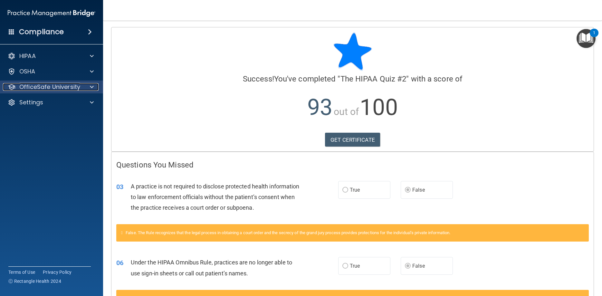
click at [85, 86] on div at bounding box center [91, 87] width 16 height 8
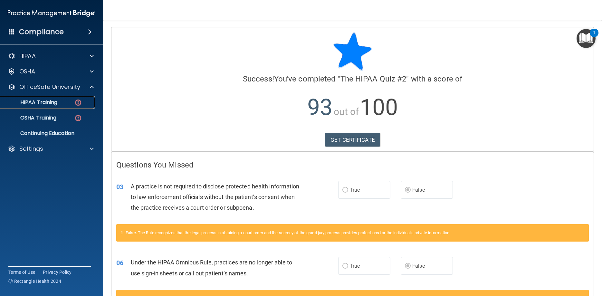
click at [61, 103] on div "HIPAA Training" at bounding box center [48, 102] width 88 height 6
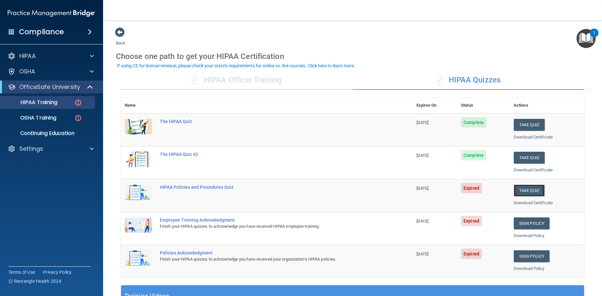
click at [534, 193] on button "Take Quiz" at bounding box center [529, 191] width 31 height 12
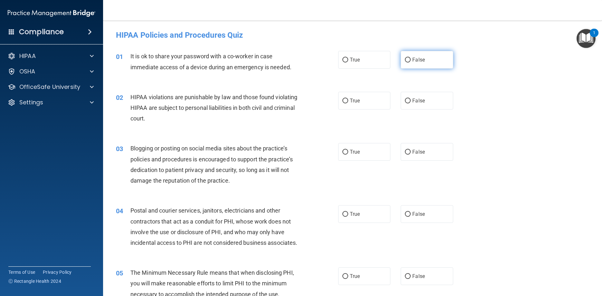
click at [417, 61] on span "False" at bounding box center [418, 60] width 13 height 6
click at [411, 61] on input "False" at bounding box center [408, 60] width 6 height 5
radio input "true"
click at [348, 105] on label "True" at bounding box center [364, 101] width 52 height 18
click at [348, 103] on input "True" at bounding box center [345, 101] width 6 height 5
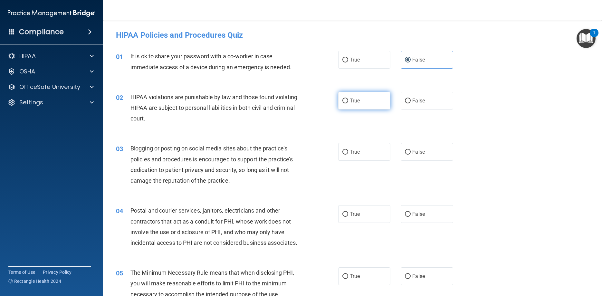
radio input "true"
click at [346, 155] on label "True" at bounding box center [364, 152] width 52 height 18
click at [346, 155] on input "True" at bounding box center [345, 152] width 6 height 5
radio input "true"
click at [347, 155] on label "True" at bounding box center [364, 152] width 52 height 18
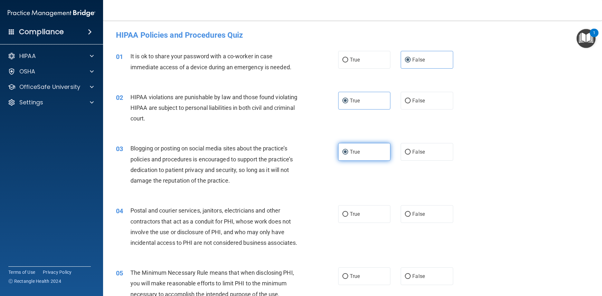
click at [347, 155] on input "True" at bounding box center [345, 152] width 6 height 5
click at [411, 152] on label "False" at bounding box center [427, 152] width 52 height 18
click at [411, 152] on input "False" at bounding box center [408, 152] width 6 height 5
radio input "true"
radio input "false"
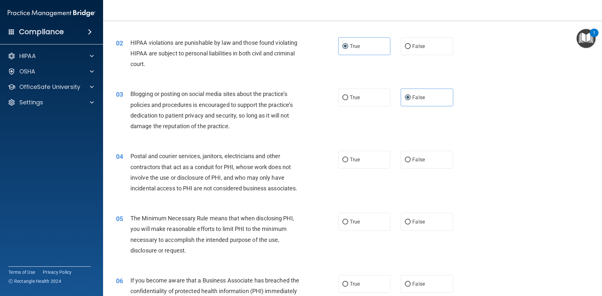
scroll to position [58, 0]
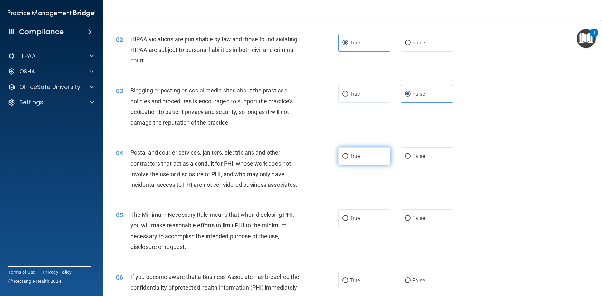
click at [352, 160] on label "True" at bounding box center [364, 156] width 52 height 18
click at [348, 159] on input "True" at bounding box center [345, 156] width 6 height 5
radio input "true"
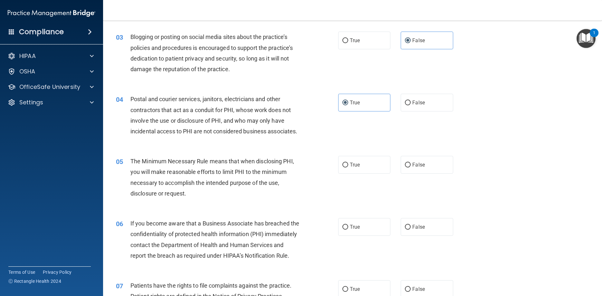
scroll to position [116, 0]
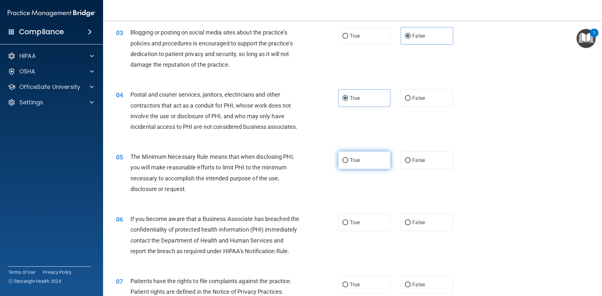
click at [346, 163] on input "True" at bounding box center [345, 160] width 6 height 5
radio input "true"
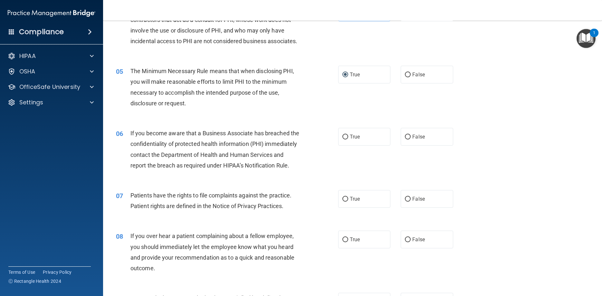
scroll to position [203, 0]
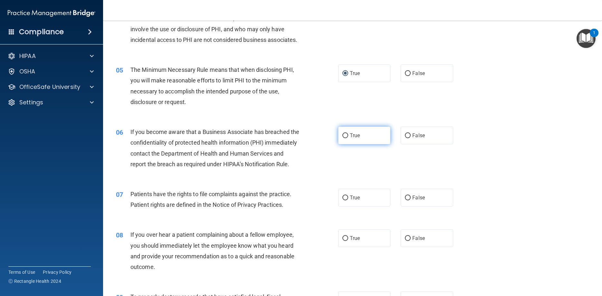
click at [348, 138] on input "True" at bounding box center [345, 135] width 6 height 5
radio input "true"
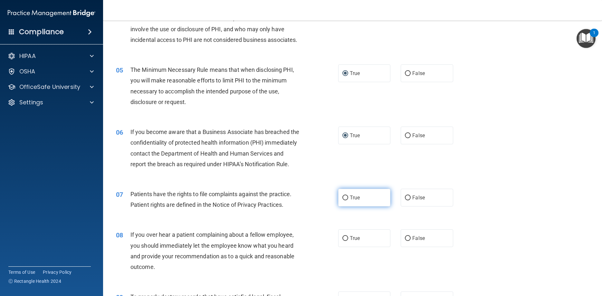
click at [350, 201] on span "True" at bounding box center [355, 198] width 10 height 6
click at [348, 200] on input "True" at bounding box center [345, 198] width 6 height 5
radio input "true"
click at [353, 247] on label "True" at bounding box center [364, 238] width 52 height 18
click at [348, 241] on input "True" at bounding box center [345, 238] width 6 height 5
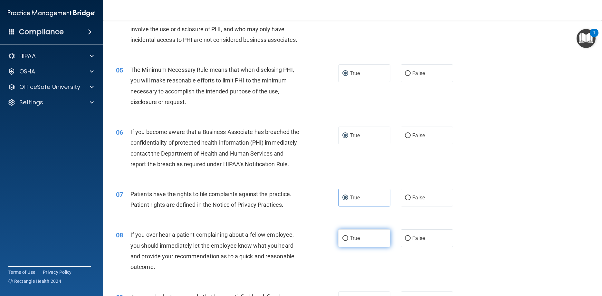
radio input "true"
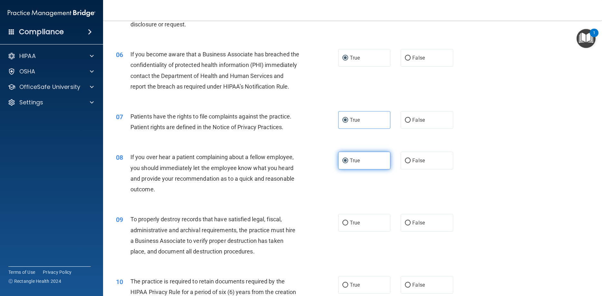
scroll to position [290, 0]
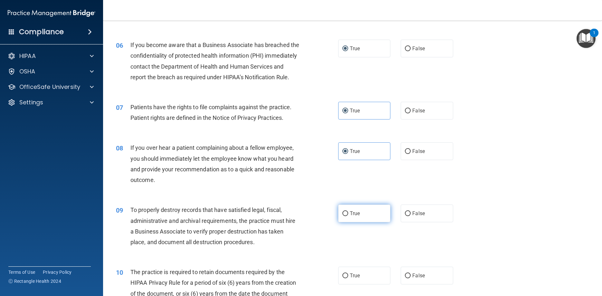
click at [358, 222] on label "True" at bounding box center [364, 214] width 52 height 18
click at [348, 216] on input "True" at bounding box center [345, 213] width 6 height 5
radio input "true"
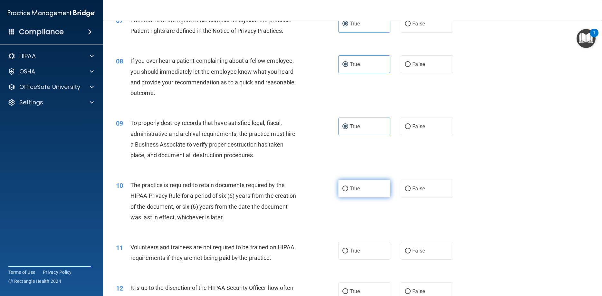
click at [363, 197] on label "True" at bounding box center [364, 189] width 52 height 18
click at [348, 191] on input "True" at bounding box center [345, 189] width 6 height 5
radio input "true"
click at [348, 254] on input "True" at bounding box center [345, 251] width 6 height 5
radio input "true"
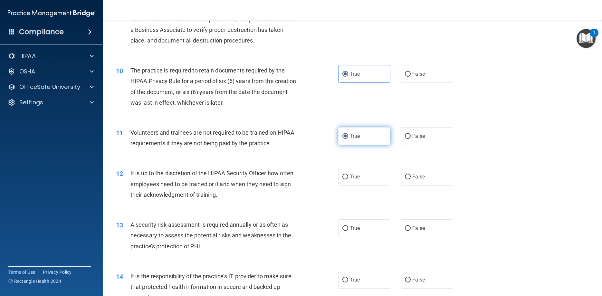
scroll to position [493, 0]
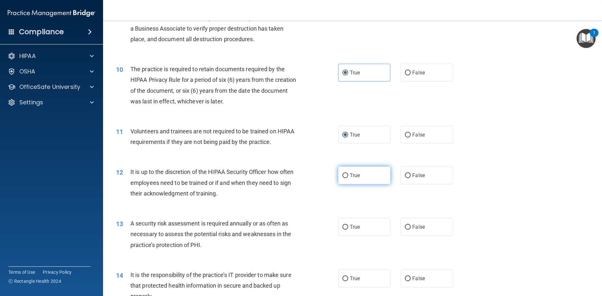
click at [362, 184] on label "True" at bounding box center [364, 176] width 52 height 18
click at [348, 178] on input "True" at bounding box center [345, 175] width 6 height 5
radio input "true"
click at [348, 236] on label "True" at bounding box center [364, 227] width 52 height 18
click at [348, 230] on input "True" at bounding box center [345, 227] width 6 height 5
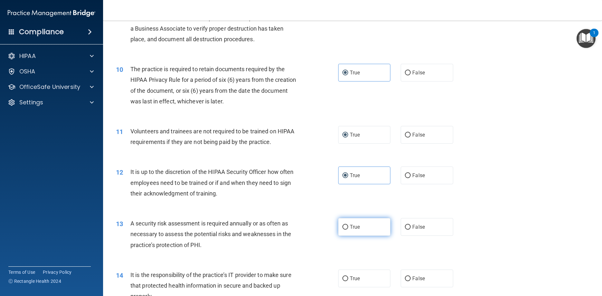
radio input "true"
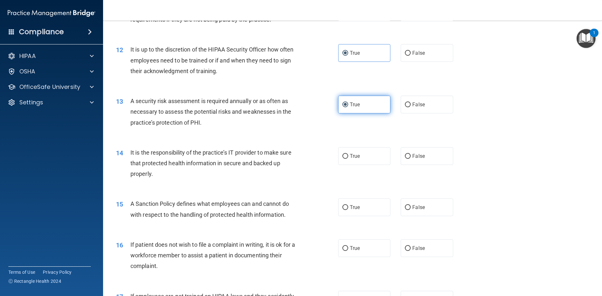
scroll to position [638, 0]
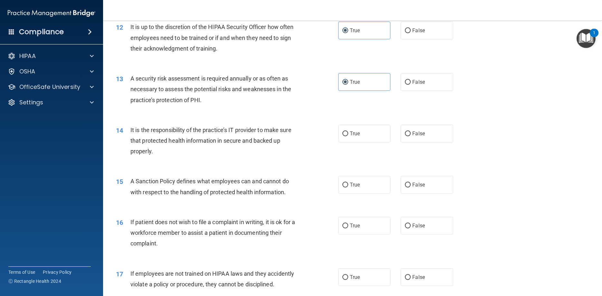
drag, startPoint x: 369, startPoint y: 157, endPoint x: 362, endPoint y: 190, distance: 34.3
click at [369, 142] on label "True" at bounding box center [364, 134] width 52 height 18
click at [354, 188] on span "True" at bounding box center [355, 185] width 10 height 6
click at [348, 187] on input "True" at bounding box center [345, 185] width 6 height 5
radio input "true"
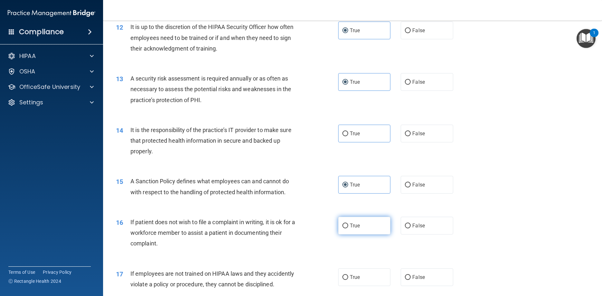
click at [341, 235] on label "True" at bounding box center [364, 226] width 52 height 18
click at [342, 228] on input "True" at bounding box center [345, 226] width 6 height 5
radio input "true"
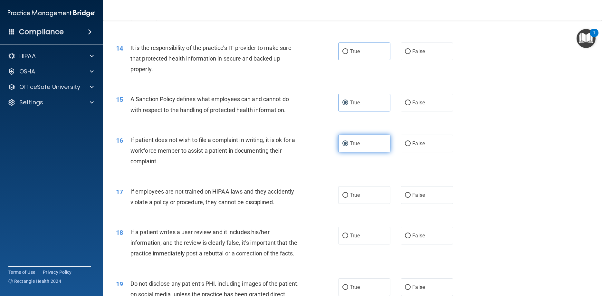
scroll to position [754, 0]
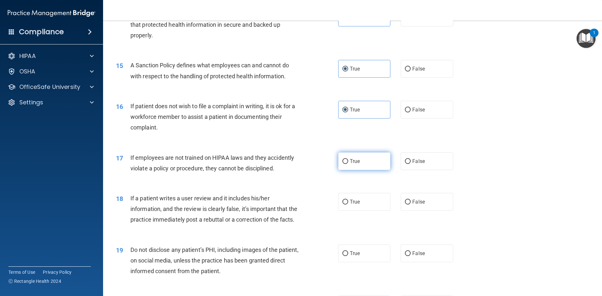
click at [364, 170] on label "True" at bounding box center [364, 161] width 52 height 18
click at [348, 164] on input "True" at bounding box center [345, 161] width 6 height 5
radio input "true"
click at [352, 211] on label "True" at bounding box center [364, 202] width 52 height 18
click at [348, 205] on input "True" at bounding box center [345, 202] width 6 height 5
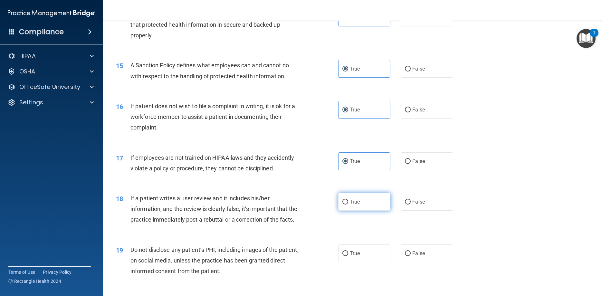
radio input "true"
click at [344, 256] on input "True" at bounding box center [345, 253] width 6 height 5
radio input "true"
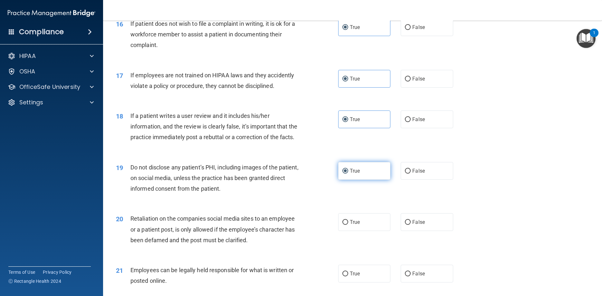
scroll to position [870, 0]
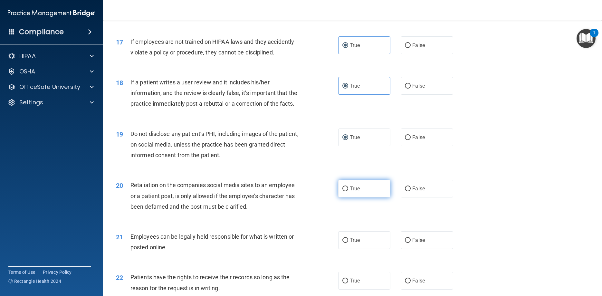
click at [353, 192] on span "True" at bounding box center [355, 189] width 10 height 6
click at [348, 191] on input "True" at bounding box center [345, 189] width 6 height 5
radio input "true"
click at [342, 249] on label "True" at bounding box center [364, 240] width 52 height 18
click at [342, 243] on input "True" at bounding box center [345, 240] width 6 height 5
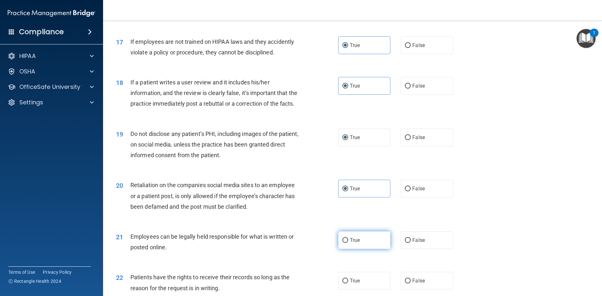
radio input "true"
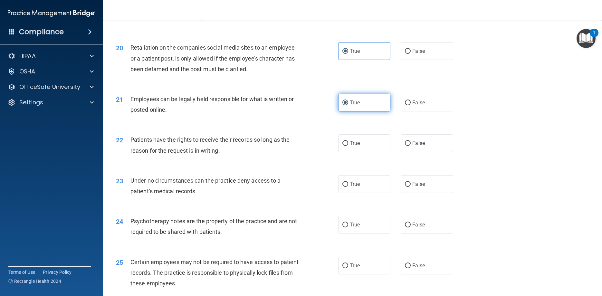
scroll to position [1015, 0]
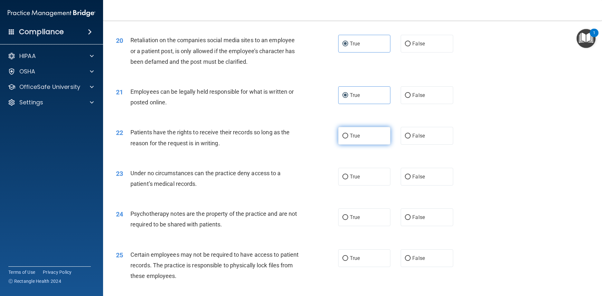
click at [354, 139] on span "True" at bounding box center [355, 136] width 10 height 6
click at [348, 139] on input "True" at bounding box center [345, 136] width 6 height 5
radio input "true"
click at [346, 179] on input "True" at bounding box center [345, 177] width 6 height 5
radio input "true"
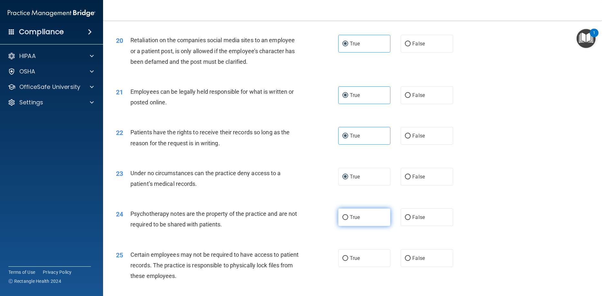
click at [347, 226] on label "True" at bounding box center [364, 217] width 52 height 18
click at [347, 220] on input "True" at bounding box center [345, 217] width 6 height 5
radio input "true"
click at [349, 267] on label "True" at bounding box center [364, 258] width 52 height 18
click at [348, 261] on input "True" at bounding box center [345, 258] width 6 height 5
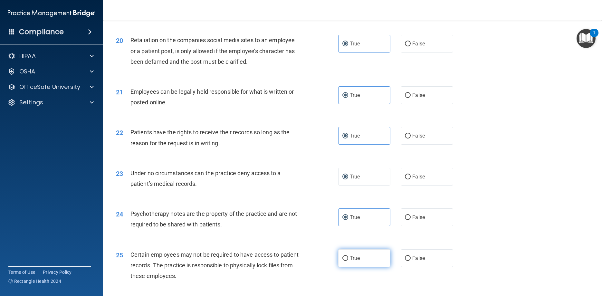
radio input "true"
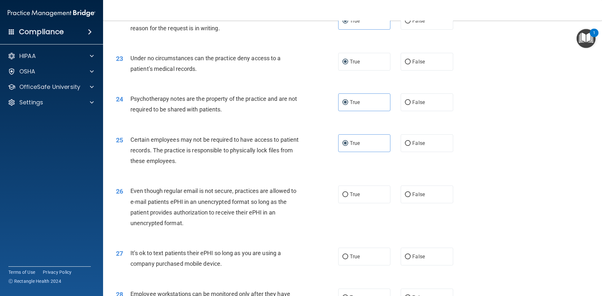
scroll to position [1160, 0]
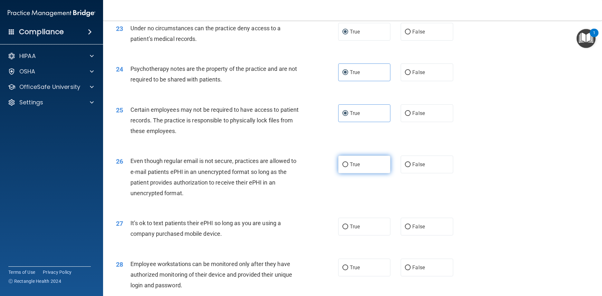
click at [363, 173] on label "True" at bounding box center [364, 165] width 52 height 18
click at [348, 167] on input "True" at bounding box center [345, 164] width 6 height 5
radio input "true"
click at [357, 230] on span "True" at bounding box center [355, 227] width 10 height 6
click at [348, 229] on input "True" at bounding box center [345, 227] width 6 height 5
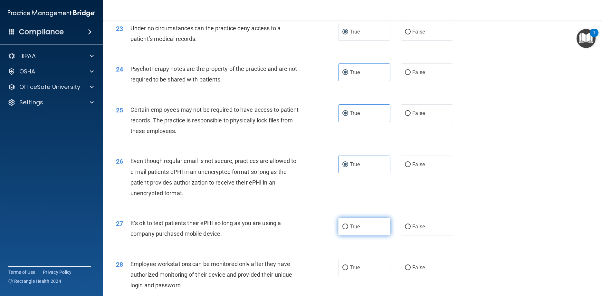
radio input "true"
click at [351, 271] on span "True" at bounding box center [355, 267] width 10 height 6
click at [348, 270] on input "True" at bounding box center [345, 267] width 6 height 5
radio input "true"
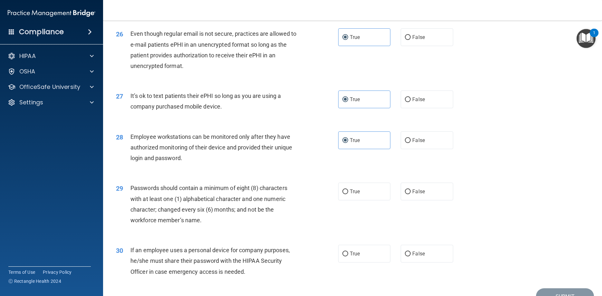
scroll to position [1305, 0]
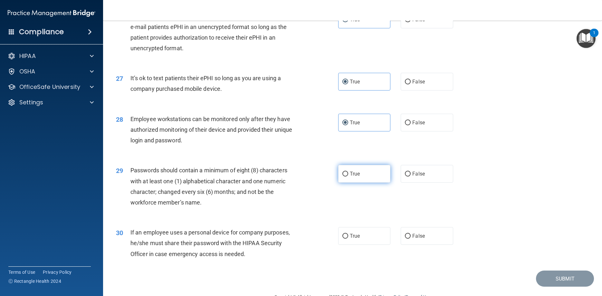
click at [360, 183] on label "True" at bounding box center [364, 174] width 52 height 18
click at [348, 177] on input "True" at bounding box center [345, 174] width 6 height 5
radio input "true"
click at [349, 245] on label "True" at bounding box center [364, 236] width 52 height 18
click at [348, 239] on input "True" at bounding box center [345, 236] width 6 height 5
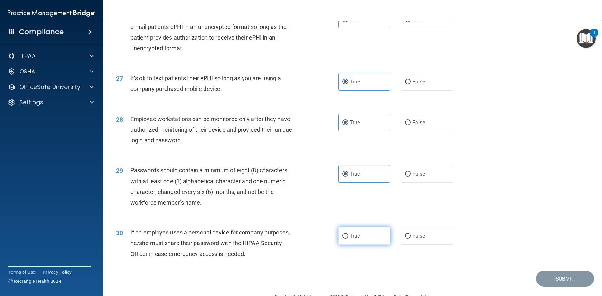
radio input "true"
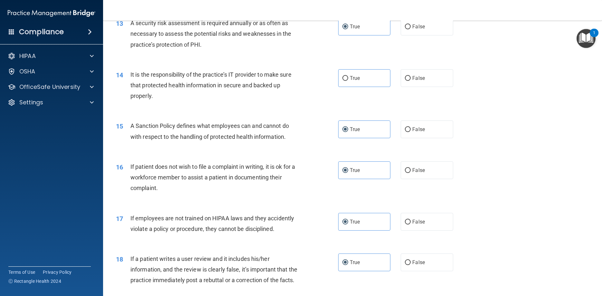
scroll to position [676, 0]
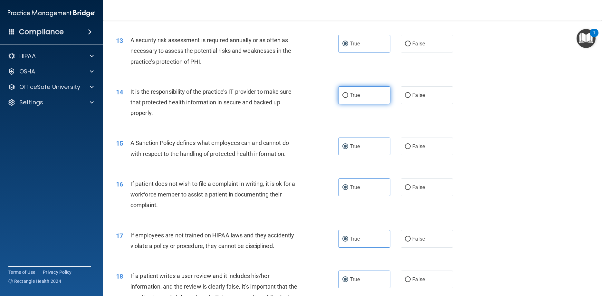
click at [364, 104] on label "True" at bounding box center [364, 95] width 52 height 18
click at [348, 98] on input "True" at bounding box center [345, 95] width 6 height 5
radio input "true"
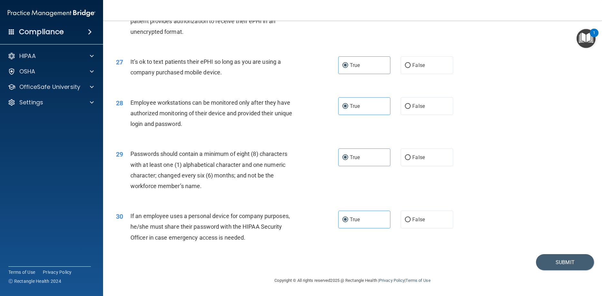
scroll to position [1343, 0]
click at [557, 265] on button "Submit" at bounding box center [565, 262] width 58 height 16
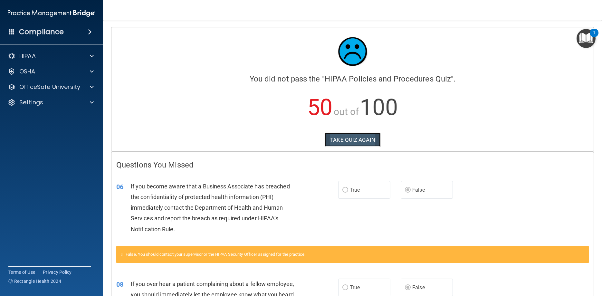
click at [344, 137] on button "TAKE QUIZ AGAIN" at bounding box center [353, 140] width 56 height 14
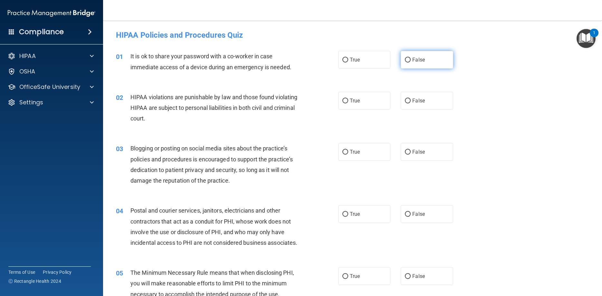
click at [408, 59] on input "False" at bounding box center [408, 60] width 6 height 5
radio input "true"
click at [346, 102] on input "True" at bounding box center [345, 101] width 6 height 5
radio input "true"
click at [348, 152] on input "True" at bounding box center [345, 152] width 6 height 5
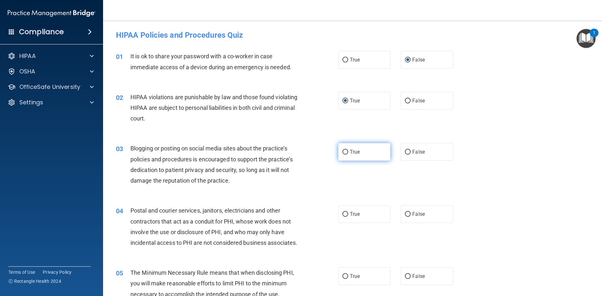
radio input "true"
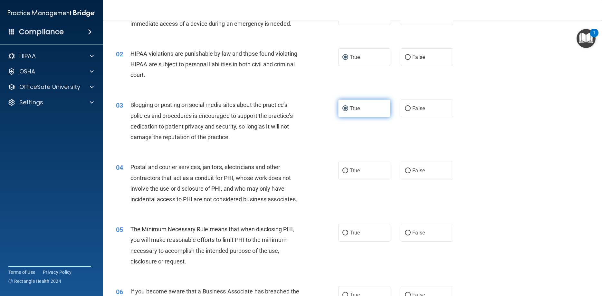
scroll to position [87, 0]
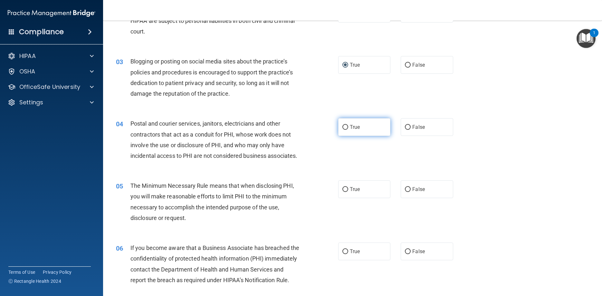
click at [349, 129] on label "True" at bounding box center [364, 127] width 52 height 18
click at [348, 129] on input "True" at bounding box center [345, 127] width 6 height 5
radio input "true"
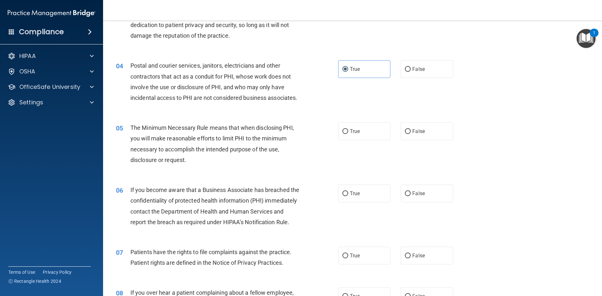
scroll to position [174, 0]
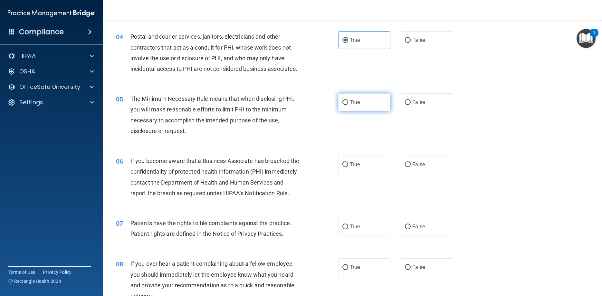
click at [348, 105] on input "True" at bounding box center [345, 102] width 6 height 5
radio input "true"
click at [407, 167] on input "False" at bounding box center [408, 164] width 6 height 5
radio input "true"
click at [347, 229] on input "True" at bounding box center [345, 227] width 6 height 5
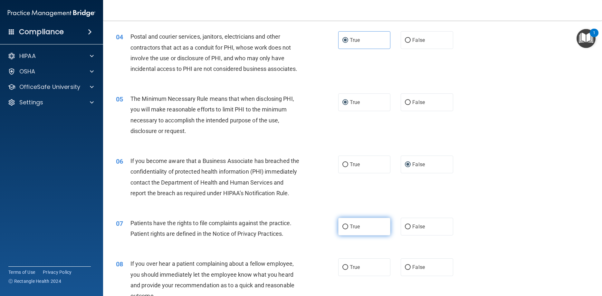
radio input "true"
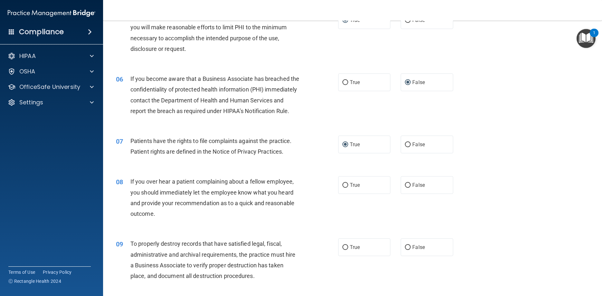
scroll to position [261, 0]
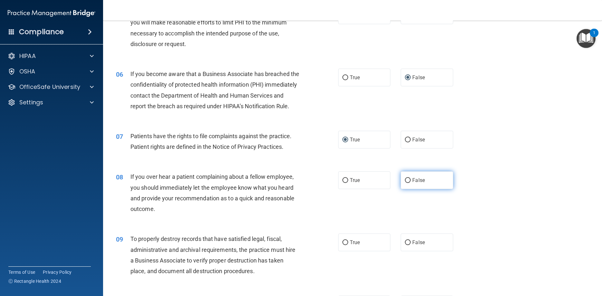
click at [410, 183] on input "False" at bounding box center [408, 180] width 6 height 5
radio input "true"
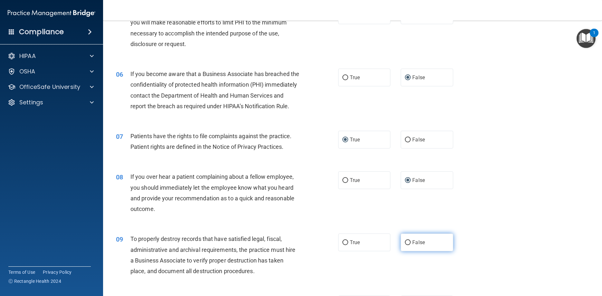
click at [407, 245] on input "False" at bounding box center [408, 242] width 6 height 5
radio input "true"
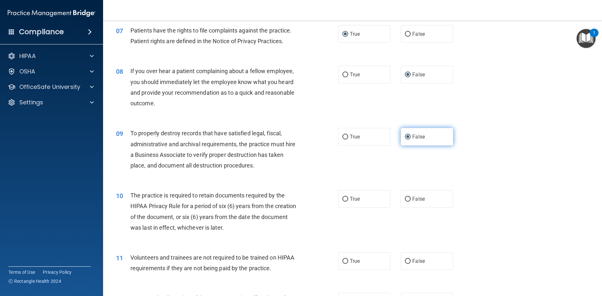
scroll to position [377, 0]
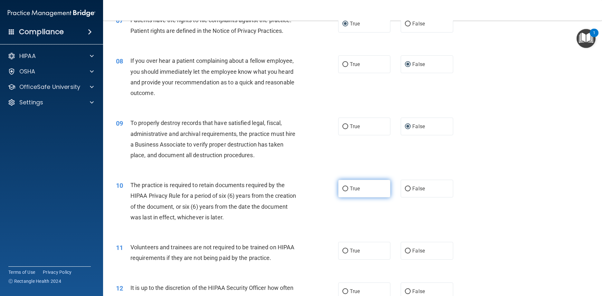
click at [346, 191] on input "True" at bounding box center [345, 189] width 6 height 5
radio input "true"
click at [408, 254] on input "False" at bounding box center [408, 251] width 6 height 5
radio input "true"
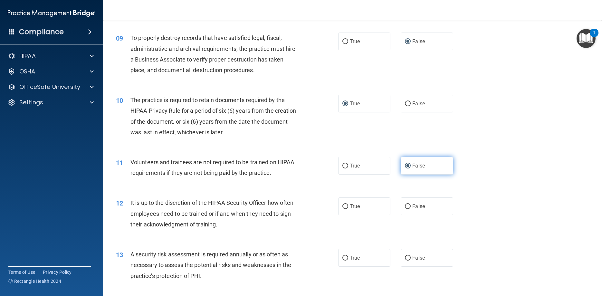
scroll to position [493, 0]
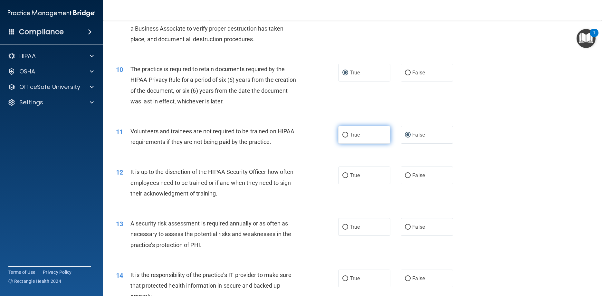
click at [348, 144] on label "True" at bounding box center [364, 135] width 52 height 18
click at [348, 138] on input "True" at bounding box center [345, 135] width 6 height 5
radio input "true"
radio input "false"
click at [347, 178] on input "True" at bounding box center [345, 175] width 6 height 5
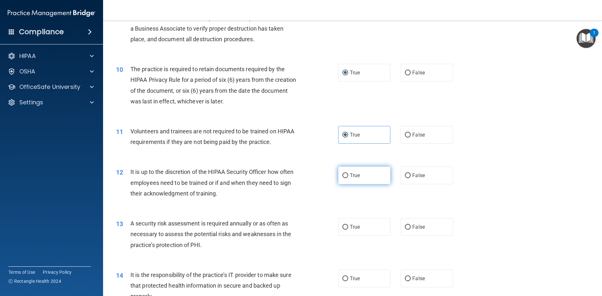
radio input "true"
click at [346, 230] on input "True" at bounding box center [345, 227] width 6 height 5
radio input "true"
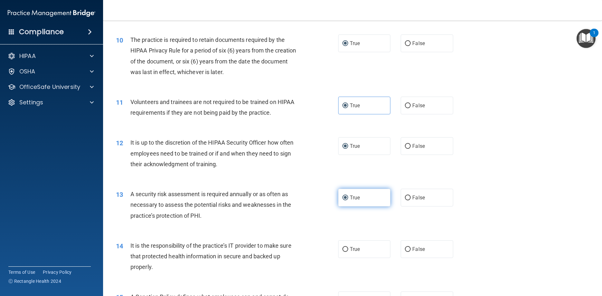
scroll to position [551, 0]
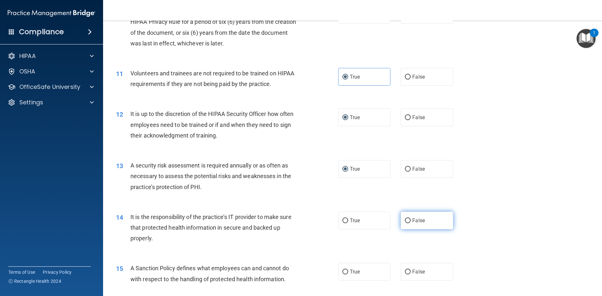
click at [408, 223] on input "False" at bounding box center [408, 220] width 6 height 5
radio input "true"
click at [409, 274] on input "False" at bounding box center [408, 272] width 6 height 5
radio input "true"
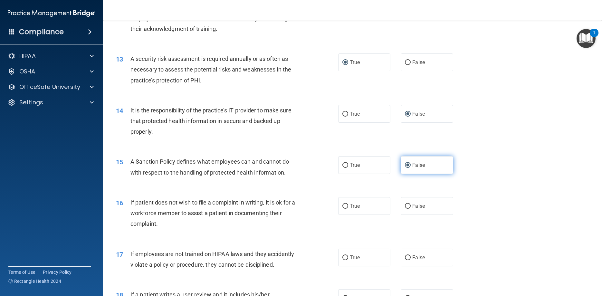
scroll to position [667, 0]
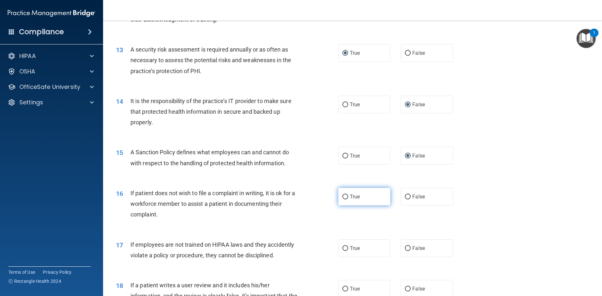
click at [346, 199] on input "True" at bounding box center [345, 197] width 6 height 5
radio input "true"
click at [409, 251] on input "False" at bounding box center [408, 248] width 6 height 5
radio input "true"
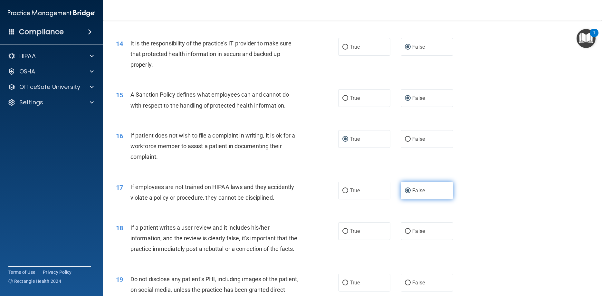
scroll to position [725, 0]
click at [409, 234] on input "False" at bounding box center [408, 231] width 6 height 5
radio input "true"
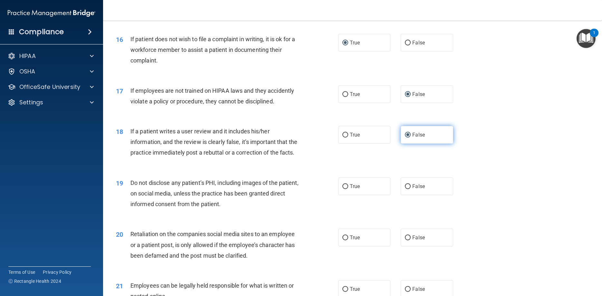
scroll to position [841, 0]
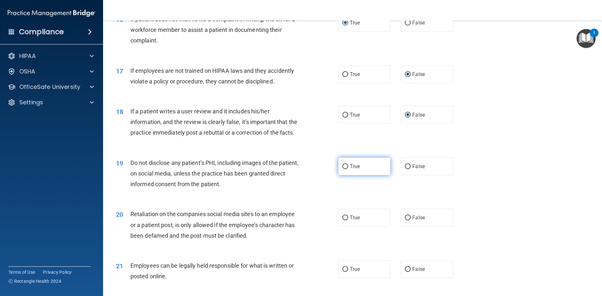
click at [346, 169] on input "True" at bounding box center [345, 166] width 6 height 5
radio input "true"
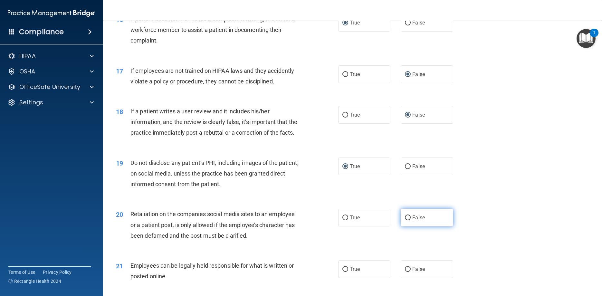
click at [407, 220] on input "False" at bounding box center [408, 218] width 6 height 5
radio input "true"
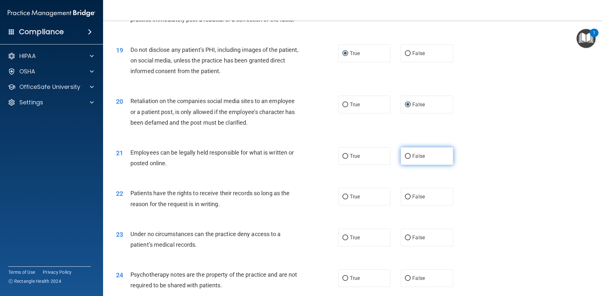
scroll to position [957, 0]
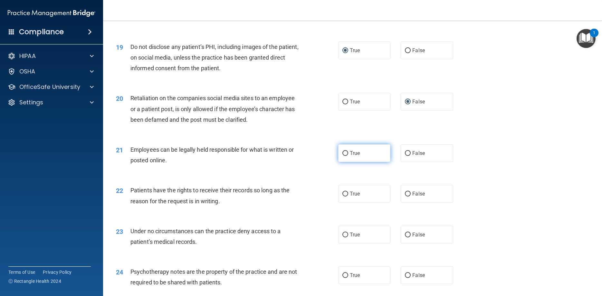
click at [347, 156] on input "True" at bounding box center [345, 153] width 6 height 5
radio input "true"
click at [407, 197] on input "False" at bounding box center [408, 194] width 6 height 5
radio input "true"
click at [405, 244] on label "False" at bounding box center [427, 235] width 52 height 18
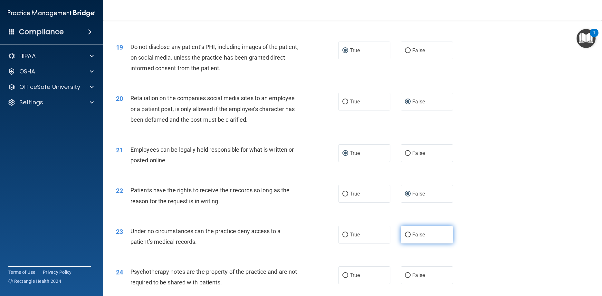
click at [405, 237] on input "False" at bounding box center [408, 235] width 6 height 5
radio input "true"
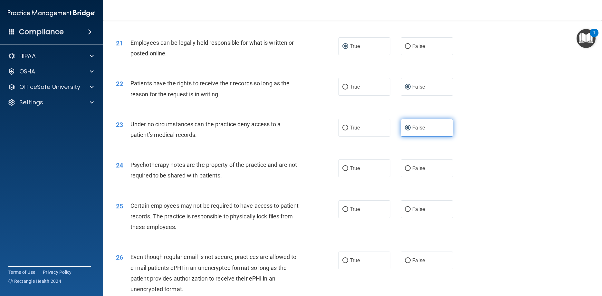
scroll to position [1073, 0]
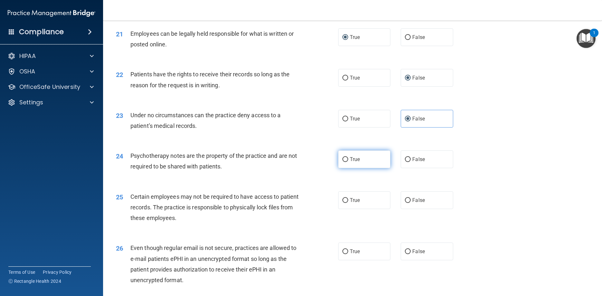
click at [346, 162] on input "True" at bounding box center [345, 159] width 6 height 5
radio input "true"
click at [346, 203] on input "True" at bounding box center [345, 200] width 6 height 5
radio input "true"
click at [345, 254] on input "True" at bounding box center [345, 251] width 6 height 5
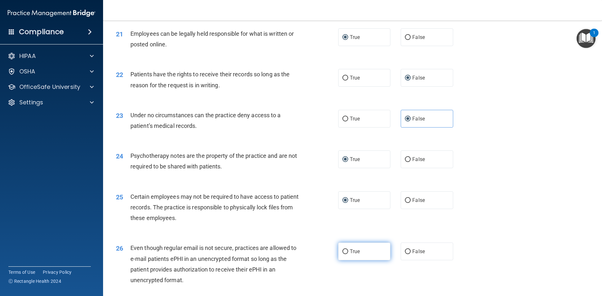
radio input "true"
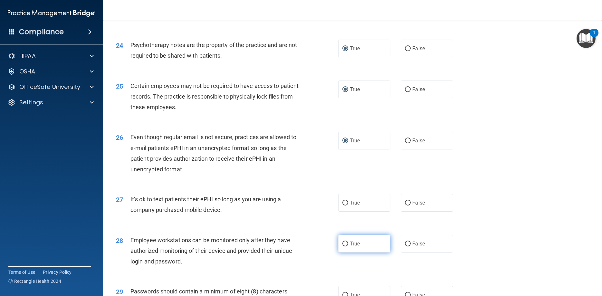
scroll to position [1189, 0]
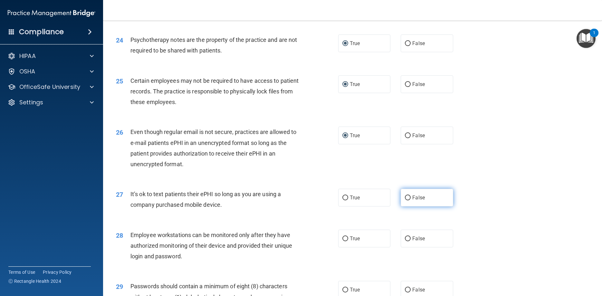
click at [412, 206] on label "False" at bounding box center [427, 198] width 52 height 18
click at [411, 200] on input "False" at bounding box center [408, 198] width 6 height 5
radio input "true"
click at [406, 241] on input "False" at bounding box center [408, 238] width 6 height 5
radio input "true"
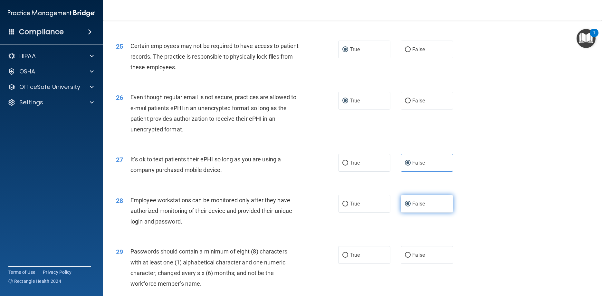
scroll to position [1276, 0]
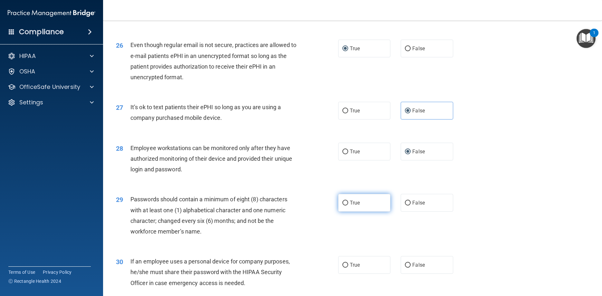
click at [347, 206] on input "True" at bounding box center [345, 203] width 6 height 5
radio input "true"
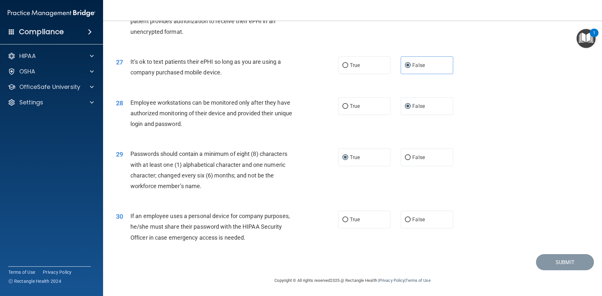
scroll to position [1343, 0]
click at [410, 220] on input "False" at bounding box center [408, 219] width 6 height 5
radio input "true"
click at [547, 262] on button "Submit" at bounding box center [565, 262] width 58 height 16
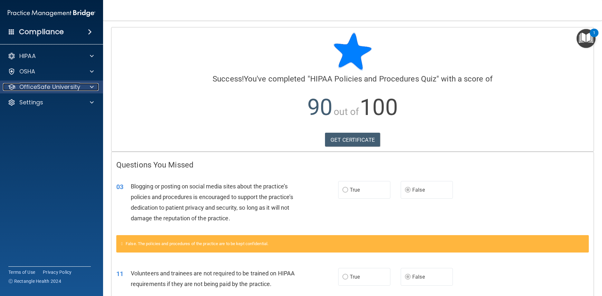
click at [94, 89] on div at bounding box center [91, 87] width 16 height 8
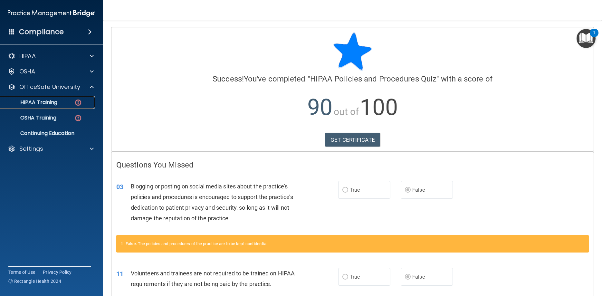
click at [64, 104] on div "HIPAA Training" at bounding box center [48, 102] width 88 height 6
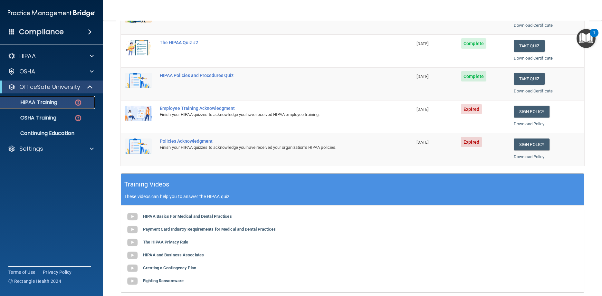
scroll to position [116, 0]
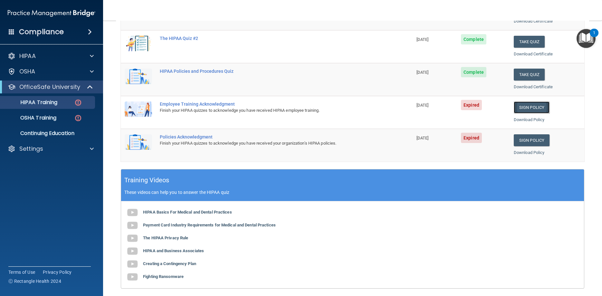
click at [532, 109] on link "Sign Policy" at bounding box center [532, 107] width 36 height 12
click at [48, 104] on p "HIPAA Training" at bounding box center [30, 102] width 53 height 6
click at [43, 118] on p "OSHA Training" at bounding box center [30, 118] width 52 height 6
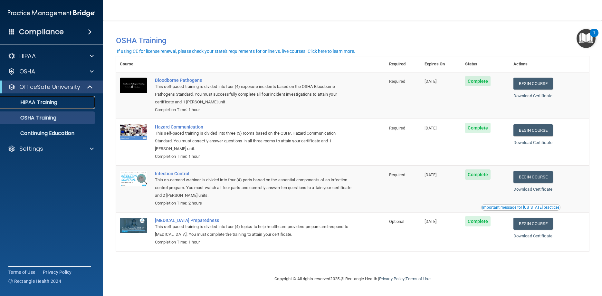
click at [49, 104] on p "HIPAA Training" at bounding box center [30, 102] width 53 height 6
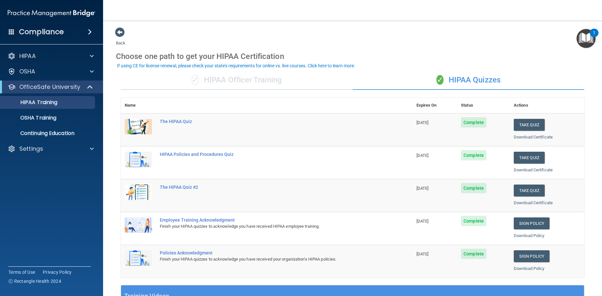
click at [91, 33] on span at bounding box center [90, 32] width 4 height 8
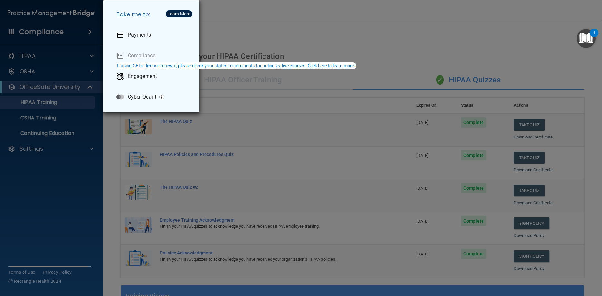
click at [48, 31] on div "Take me to: Payments Compliance Engagement Cyber Quant" at bounding box center [301, 148] width 602 height 296
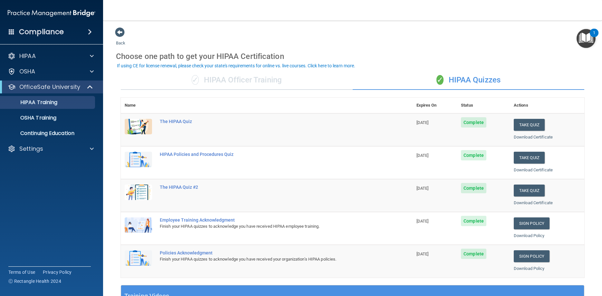
click at [579, 33] on img "Open Resource Center, 1 new notification" at bounding box center [586, 38] width 19 height 19
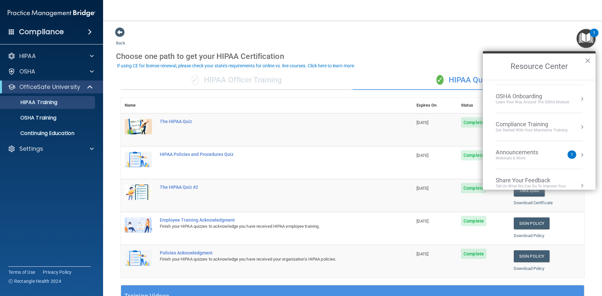
scroll to position [27, 0]
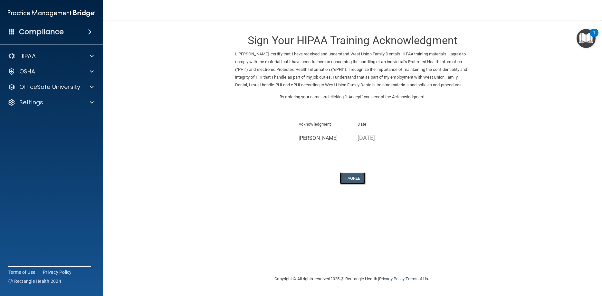
click at [356, 184] on button "I Agree" at bounding box center [353, 178] width 26 height 12
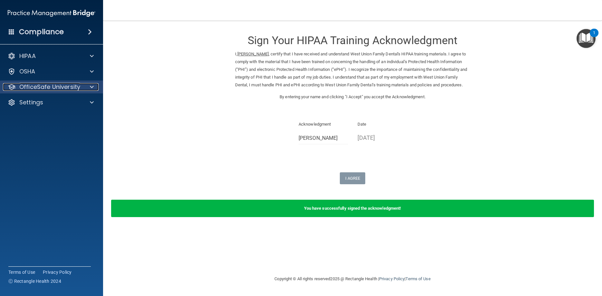
click at [92, 83] on span at bounding box center [92, 87] width 4 height 8
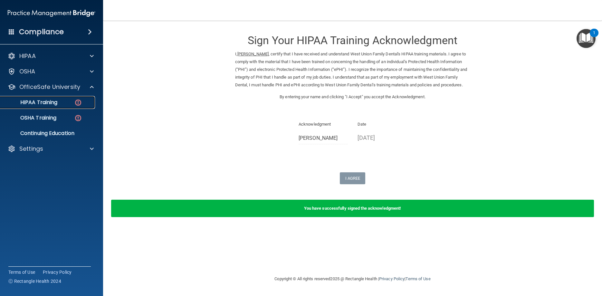
click at [62, 102] on div "HIPAA Training" at bounding box center [48, 102] width 88 height 6
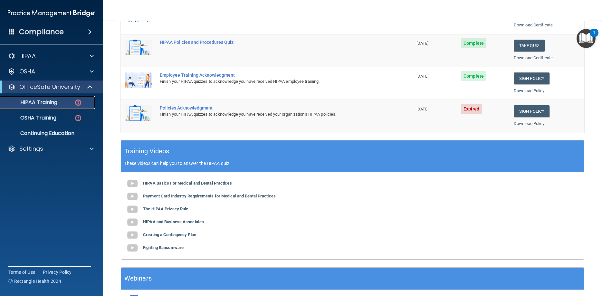
scroll to position [116, 0]
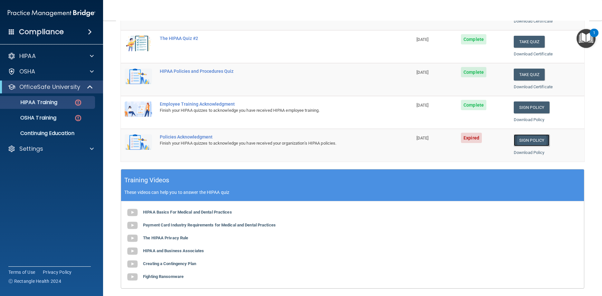
click at [525, 139] on link "Sign Policy" at bounding box center [532, 140] width 36 height 12
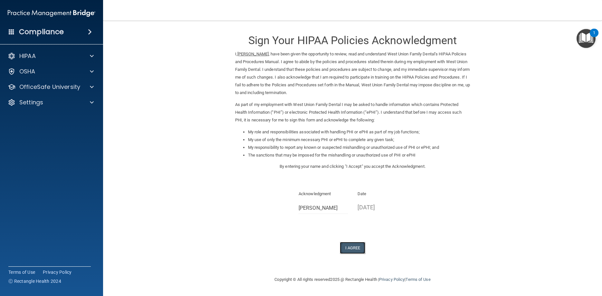
click at [357, 247] on button "I Agree" at bounding box center [353, 248] width 26 height 12
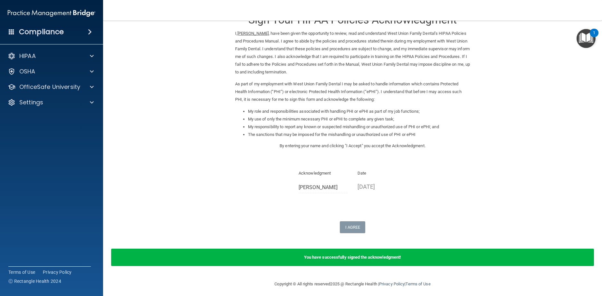
scroll to position [24, 0]
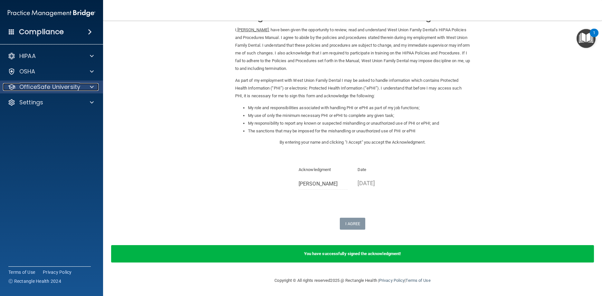
click at [88, 86] on div at bounding box center [91, 87] width 16 height 8
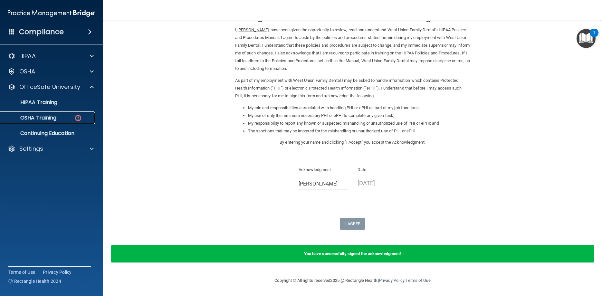
click at [66, 120] on div "OSHA Training" at bounding box center [48, 118] width 88 height 6
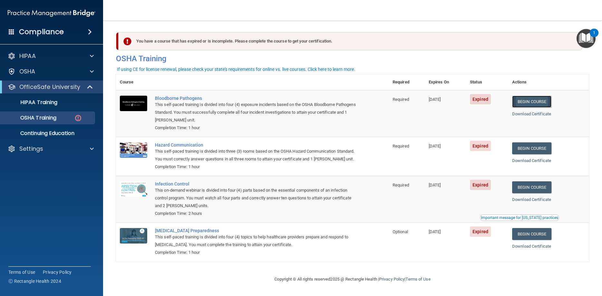
click at [547, 103] on link "Begin Course" at bounding box center [531, 102] width 39 height 12
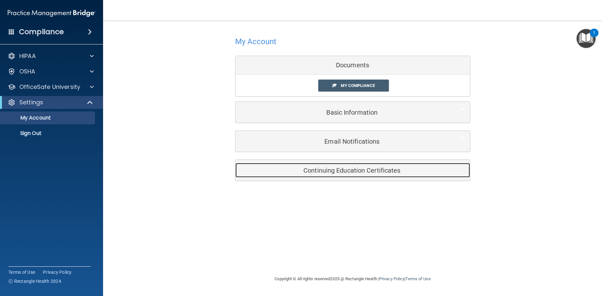
click at [352, 174] on h5 "Continuing Education Certificates" at bounding box center [342, 170] width 205 height 7
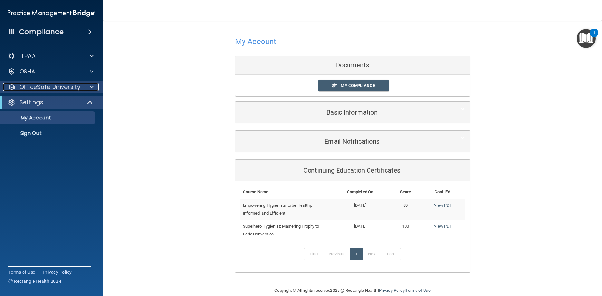
click at [92, 86] on span at bounding box center [92, 87] width 4 height 8
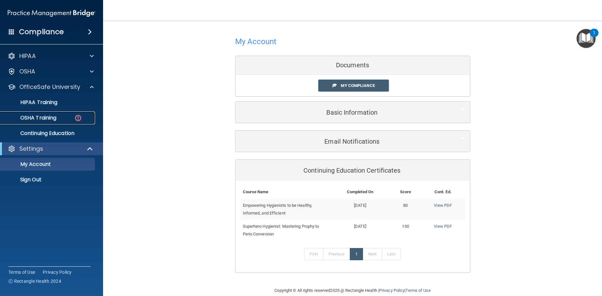
click at [48, 120] on p "OSHA Training" at bounding box center [30, 118] width 52 height 6
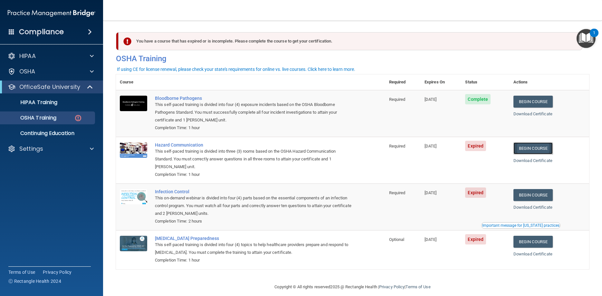
click at [536, 148] on link "Begin Course" at bounding box center [532, 148] width 39 height 12
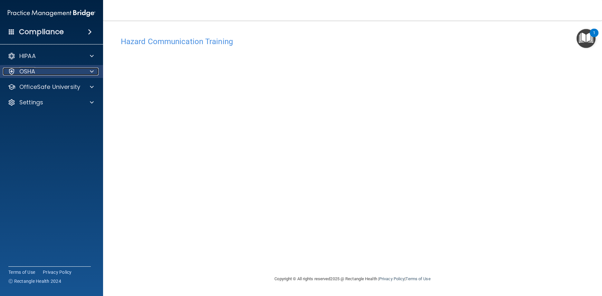
click at [91, 75] on span at bounding box center [92, 72] width 4 height 8
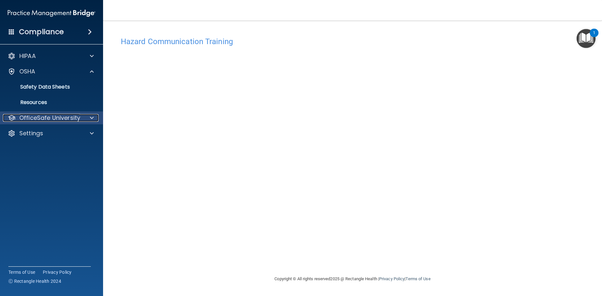
click at [77, 120] on p "OfficeSafe University" at bounding box center [49, 118] width 61 height 8
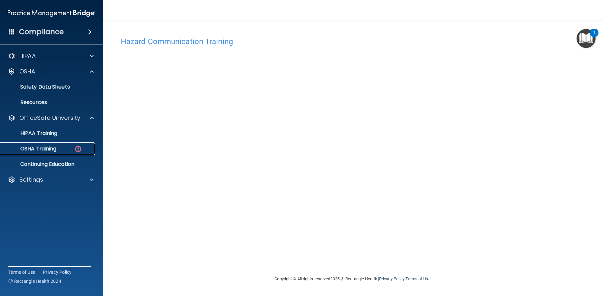
click at [52, 147] on p "OSHA Training" at bounding box center [30, 149] width 52 height 6
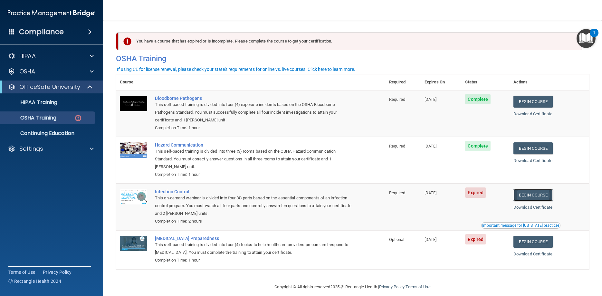
click at [542, 198] on link "Begin Course" at bounding box center [532, 195] width 39 height 12
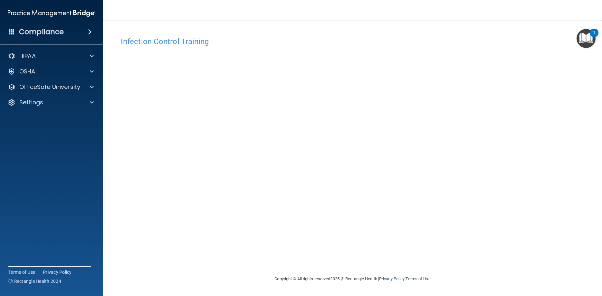
click at [466, 175] on div "Infection Control Training This course doesn’t expire until [DATE]. Are you sur…" at bounding box center [352, 155] width 473 height 242
click at [466, 174] on div "Infection Control Training This course doesn’t expire until [DATE]. Are you sur…" at bounding box center [352, 155] width 473 height 242
click at [92, 89] on span at bounding box center [92, 87] width 4 height 8
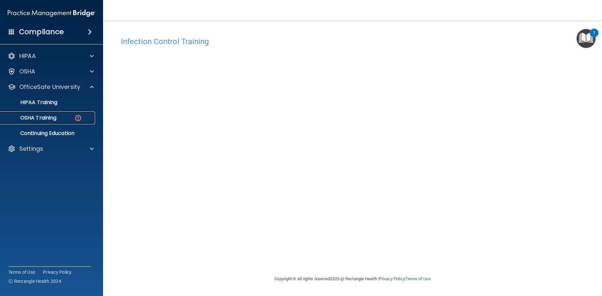
click at [53, 117] on p "OSHA Training" at bounding box center [30, 118] width 52 height 6
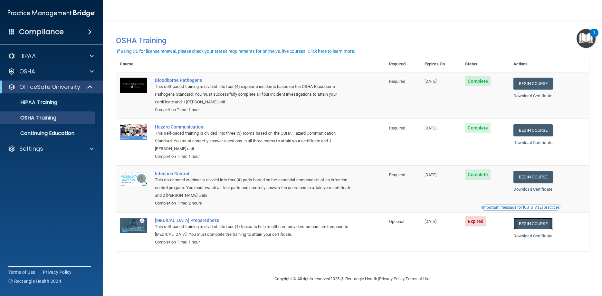
click at [537, 230] on link "Begin Course" at bounding box center [532, 224] width 39 height 12
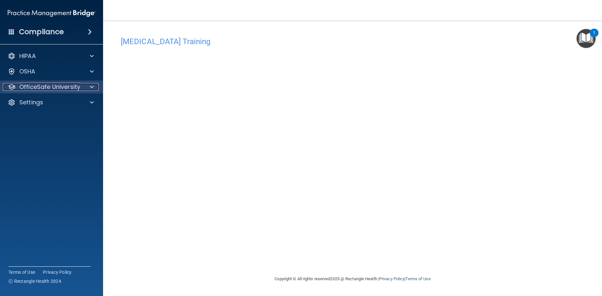
click at [81, 90] on div "OfficeSafe University" at bounding box center [43, 87] width 80 height 8
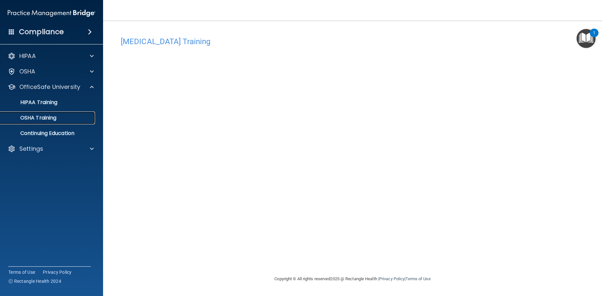
click at [59, 120] on div "OSHA Training" at bounding box center [48, 118] width 88 height 6
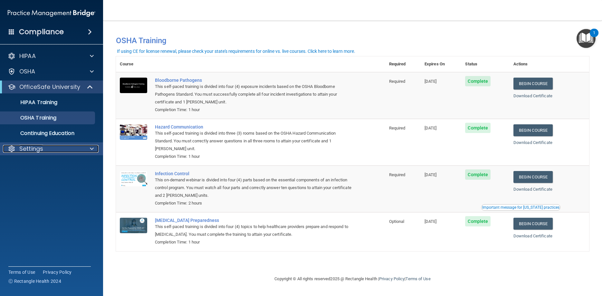
click at [90, 152] on span at bounding box center [92, 149] width 4 height 8
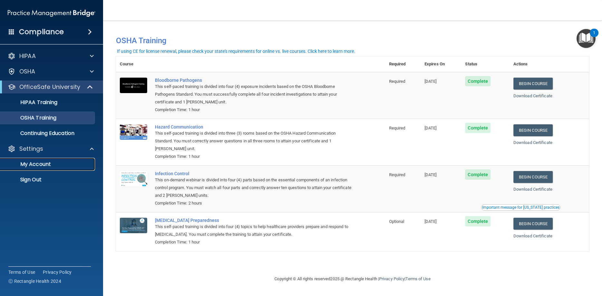
click at [56, 166] on p "My Account" at bounding box center [48, 164] width 88 height 6
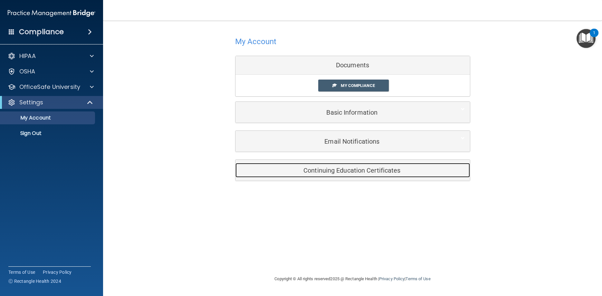
click at [353, 175] on div "Continuing Education Certificates" at bounding box center [342, 170] width 215 height 14
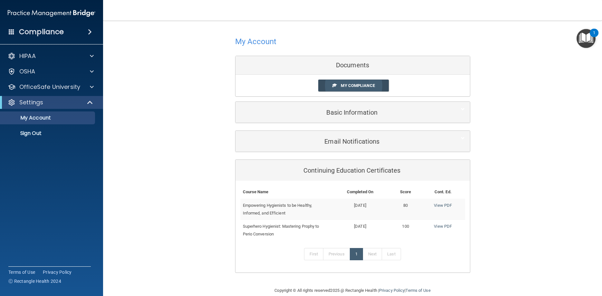
click at [358, 85] on span "My Compliance" at bounding box center [358, 85] width 34 height 5
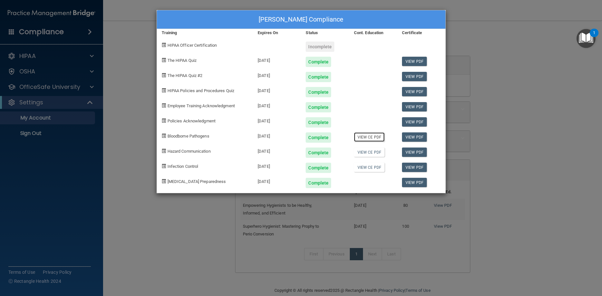
click at [366, 139] on link "View CE PDF" at bounding box center [369, 136] width 31 height 9
click at [358, 154] on link "View CE PDF" at bounding box center [369, 152] width 31 height 9
click at [376, 169] on link "View CE PDF" at bounding box center [369, 167] width 31 height 9
click at [69, 105] on div "[PERSON_NAME] Compliance Training Expires On Status Cont. Education Certificate…" at bounding box center [301, 148] width 602 height 296
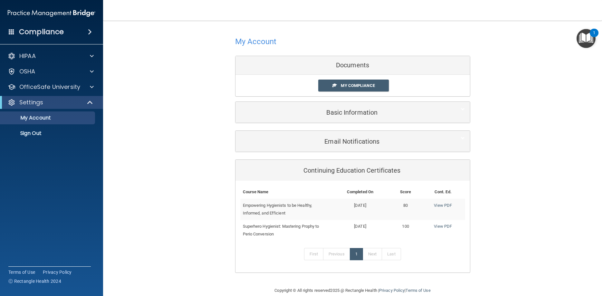
click at [312, 209] on td "Empowering Hygienists to be Healthy, Informed, and Efficient" at bounding box center [285, 209] width 90 height 21
click at [449, 207] on link "View PDF" at bounding box center [443, 205] width 18 height 5
click at [444, 227] on link "View PDF" at bounding box center [443, 226] width 18 height 5
